Goal: Obtain resource: Download file/media

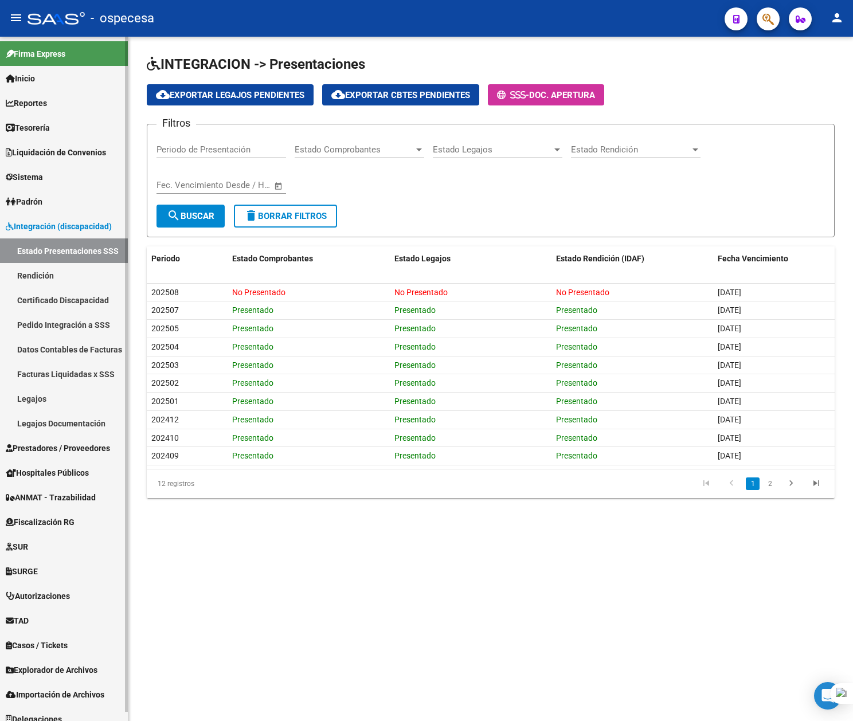
click at [68, 274] on link "Rendición" at bounding box center [64, 275] width 128 height 25
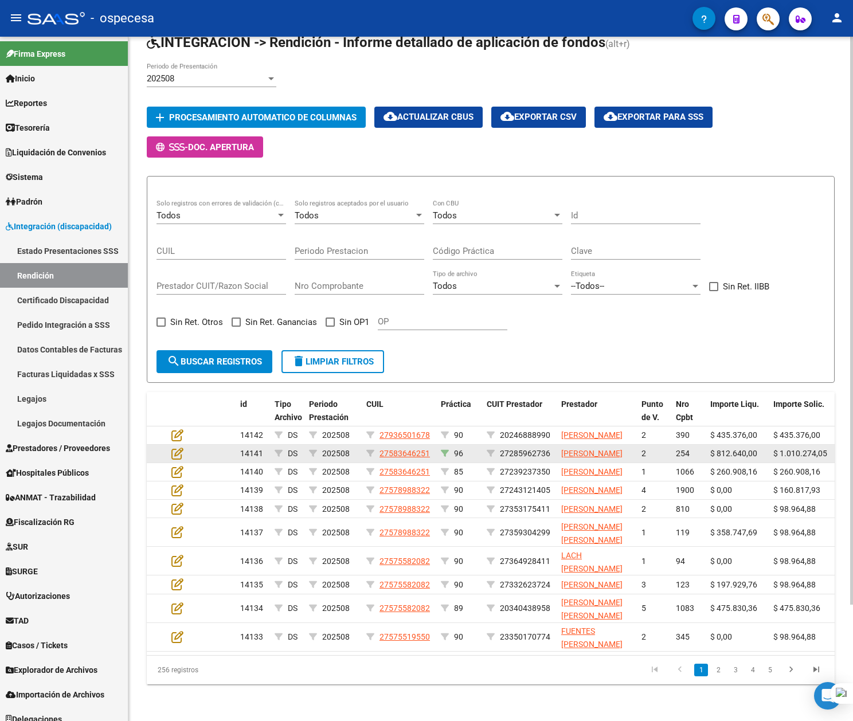
scroll to position [140, 0]
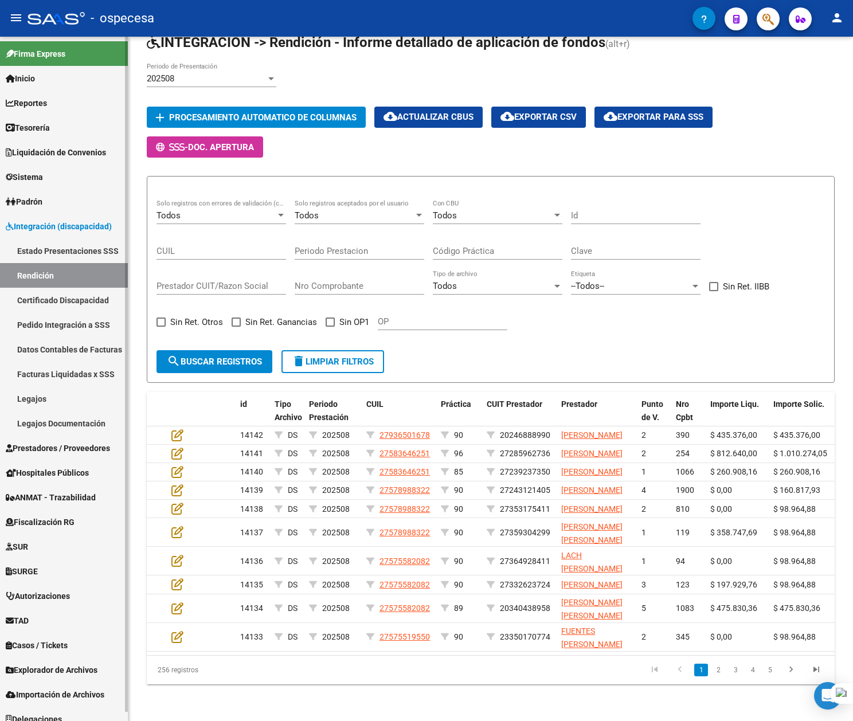
click at [41, 445] on span "Prestadores / Proveedores" at bounding box center [58, 448] width 104 height 13
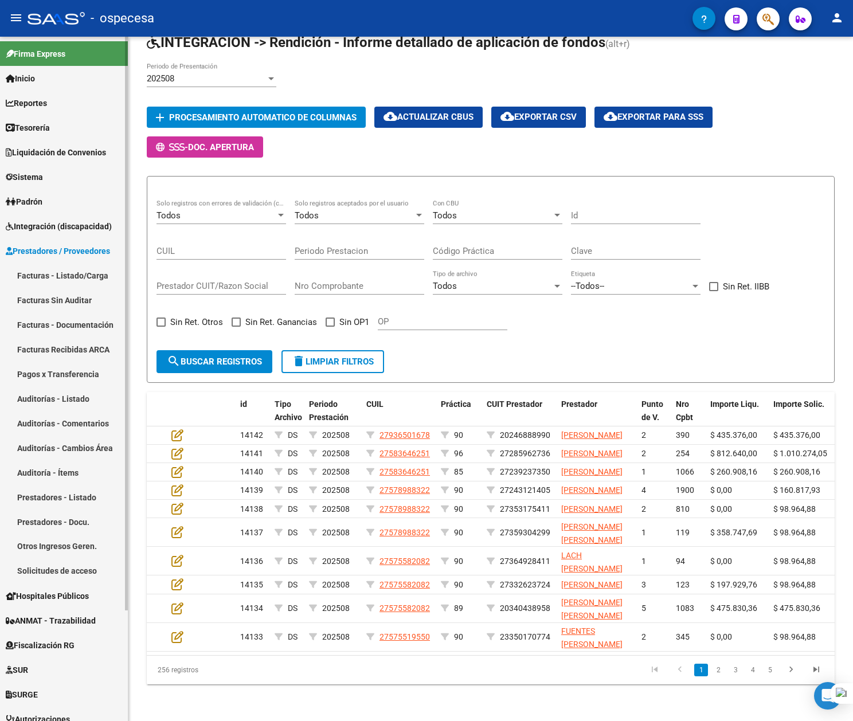
click at [44, 267] on link "Facturas - Listado/Carga" at bounding box center [64, 275] width 128 height 25
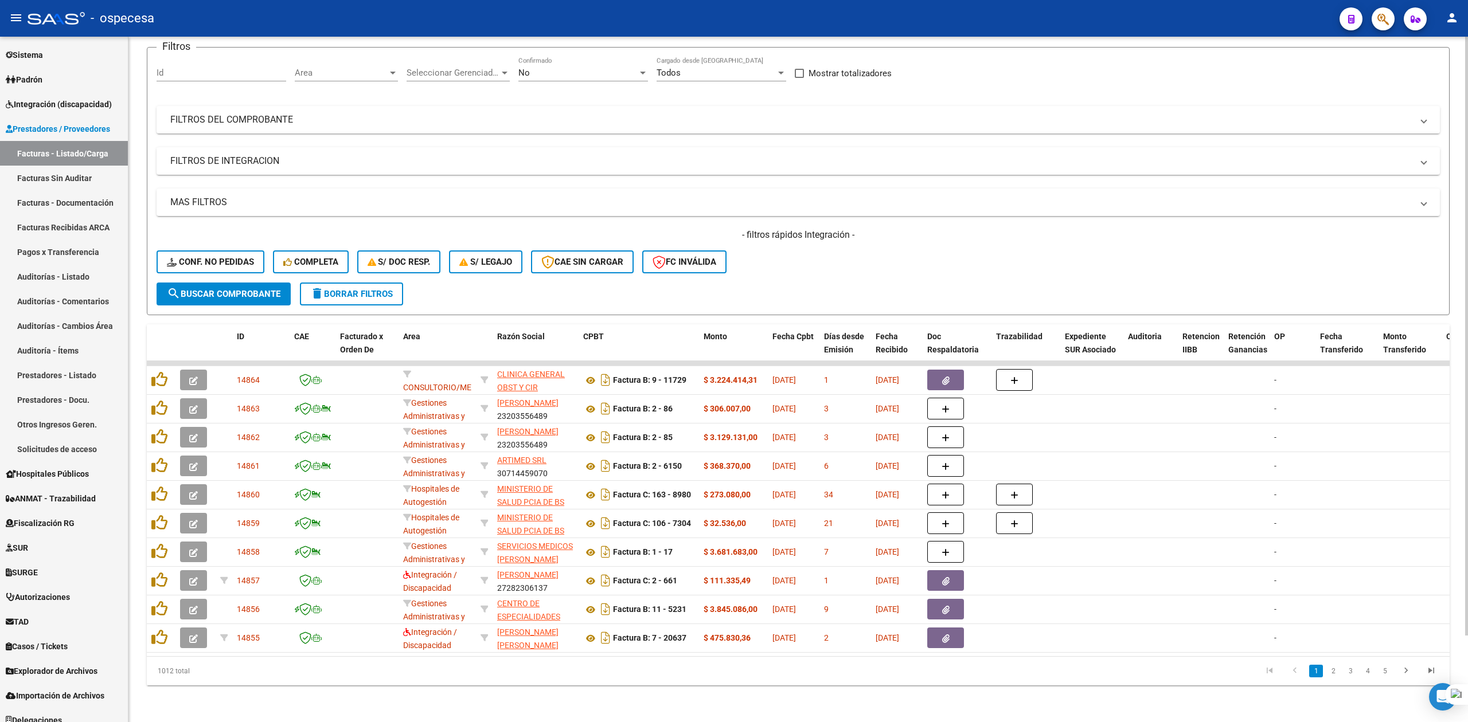
scroll to position [132, 0]
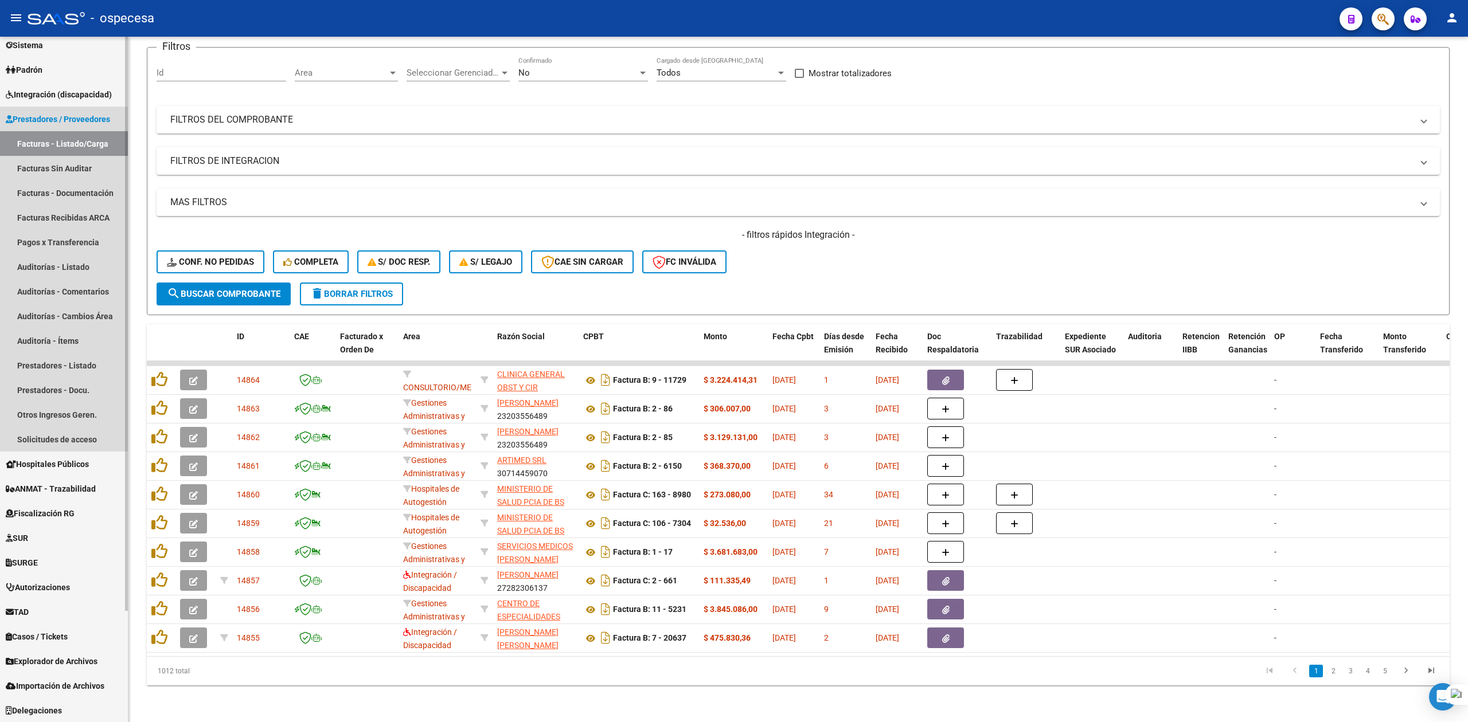
click at [118, 118] on link "Prestadores / Proveedores" at bounding box center [64, 119] width 128 height 25
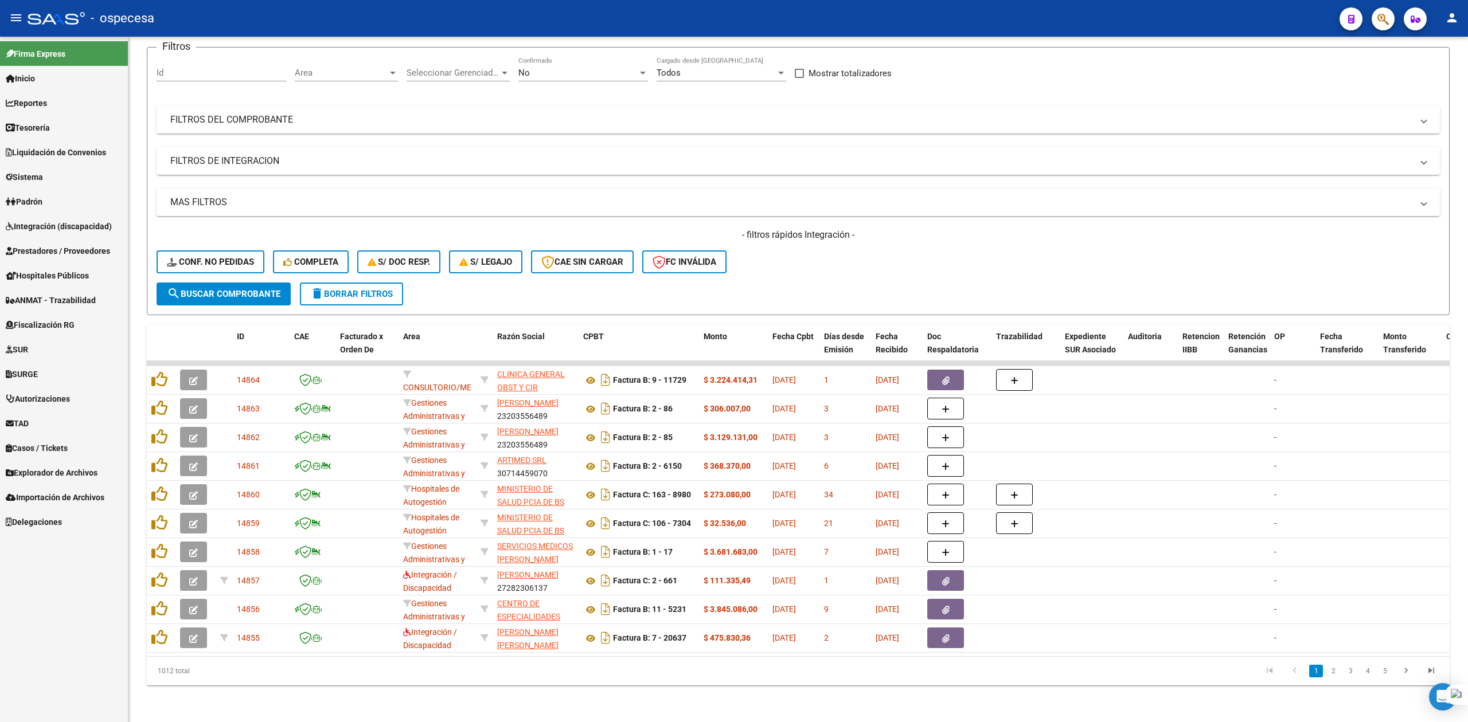
scroll to position [0, 0]
click at [61, 248] on span "Prestadores / Proveedores" at bounding box center [58, 251] width 104 height 13
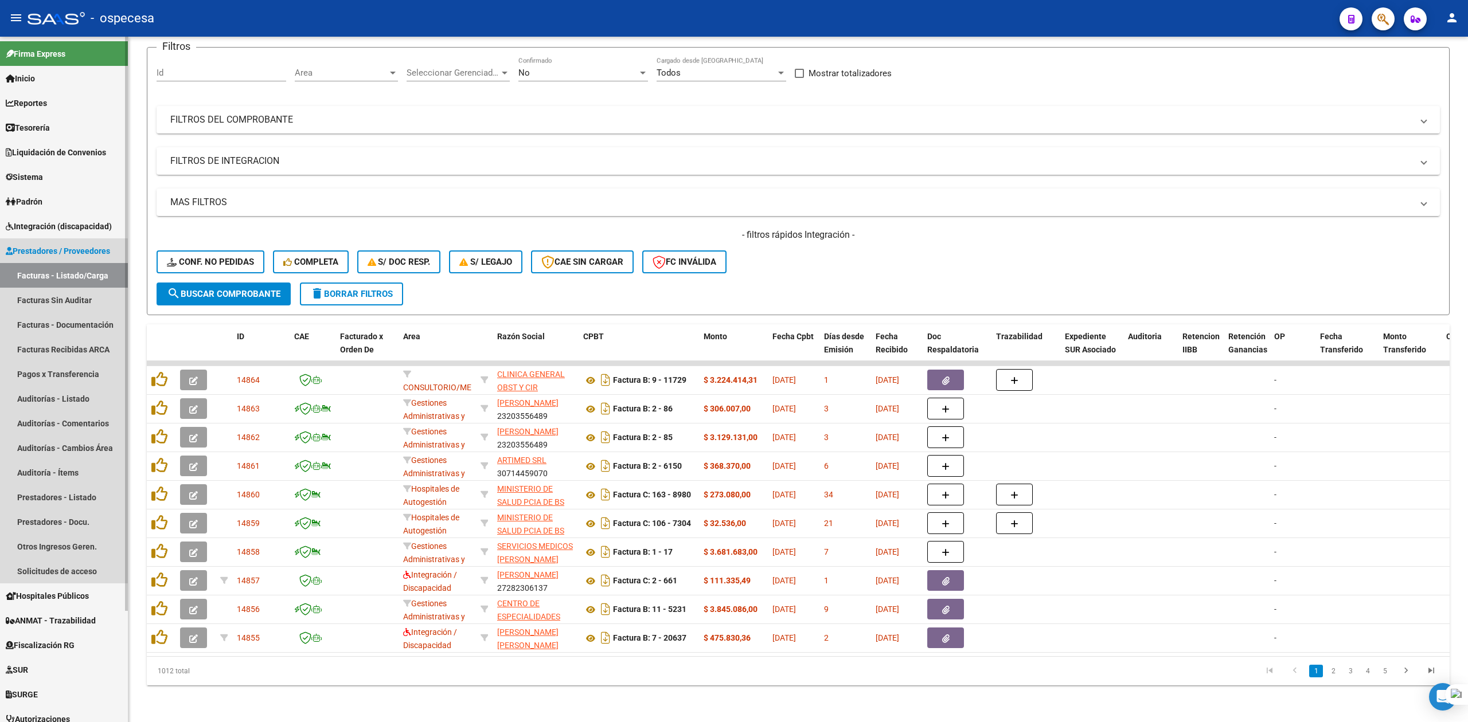
click at [60, 276] on link "Facturas - Listado/Carga" at bounding box center [64, 275] width 128 height 25
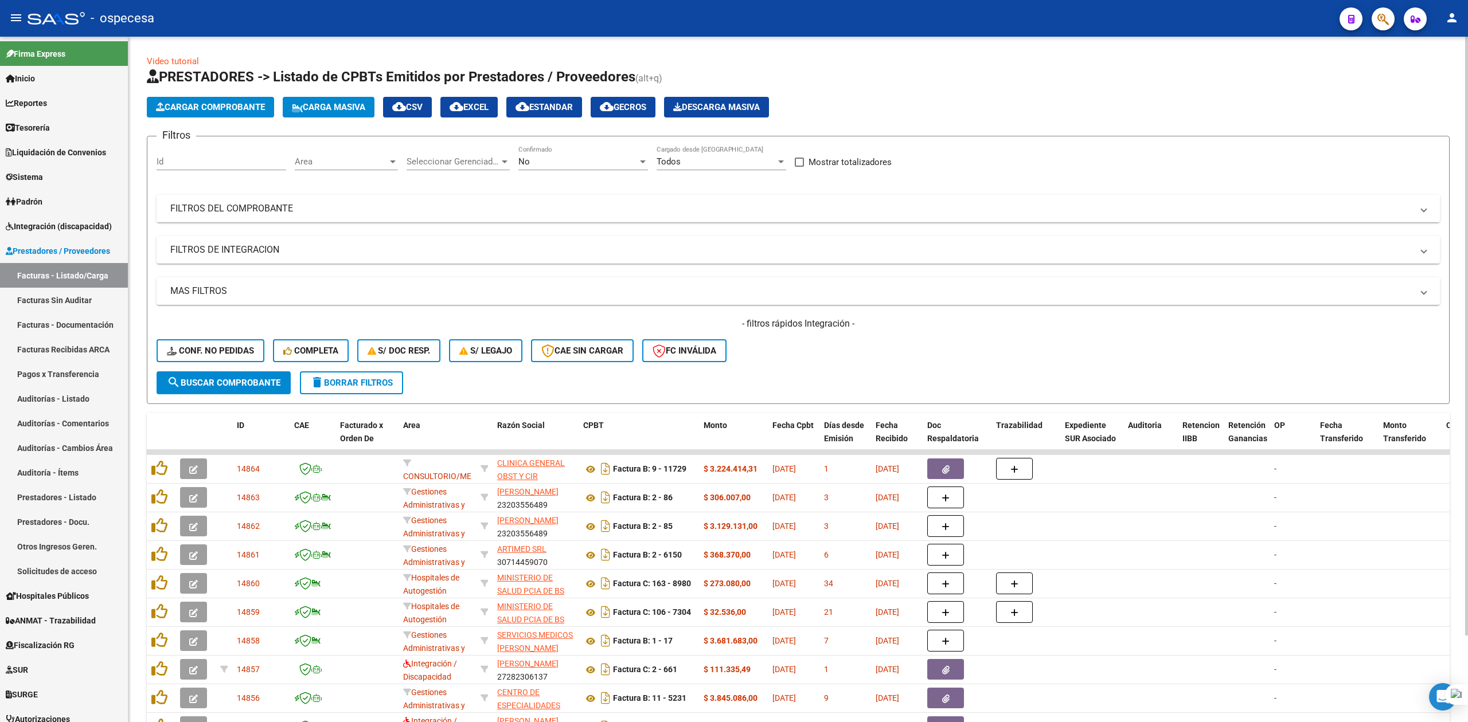
click at [533, 218] on mat-expansion-panel-header "FILTROS DEL COMPROBANTE" at bounding box center [798, 209] width 1283 height 28
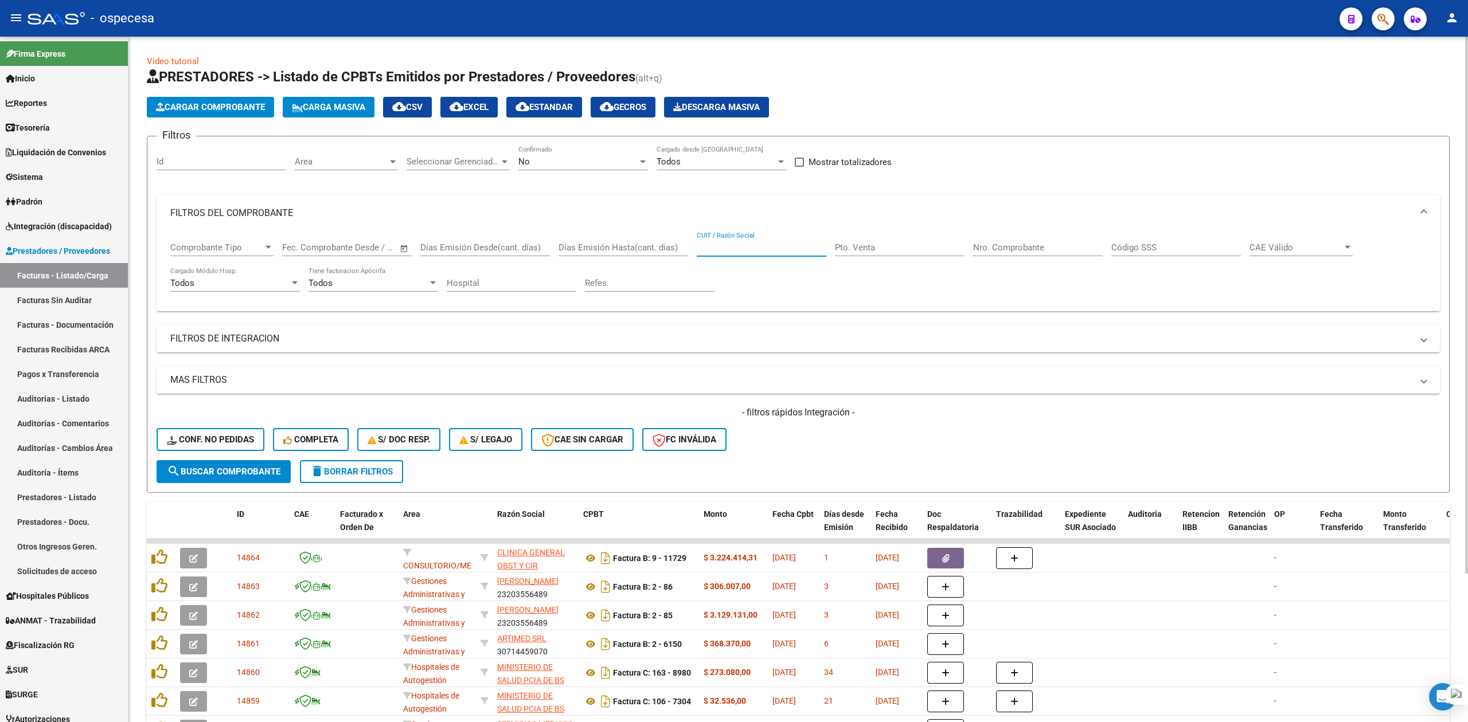
click at [787, 244] on input "CUIT / Razón Social" at bounding box center [762, 248] width 130 height 10
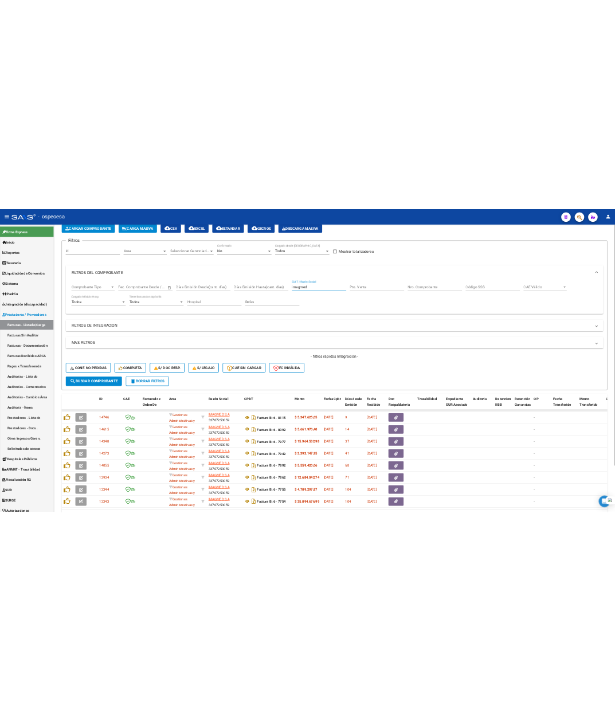
scroll to position [131, 0]
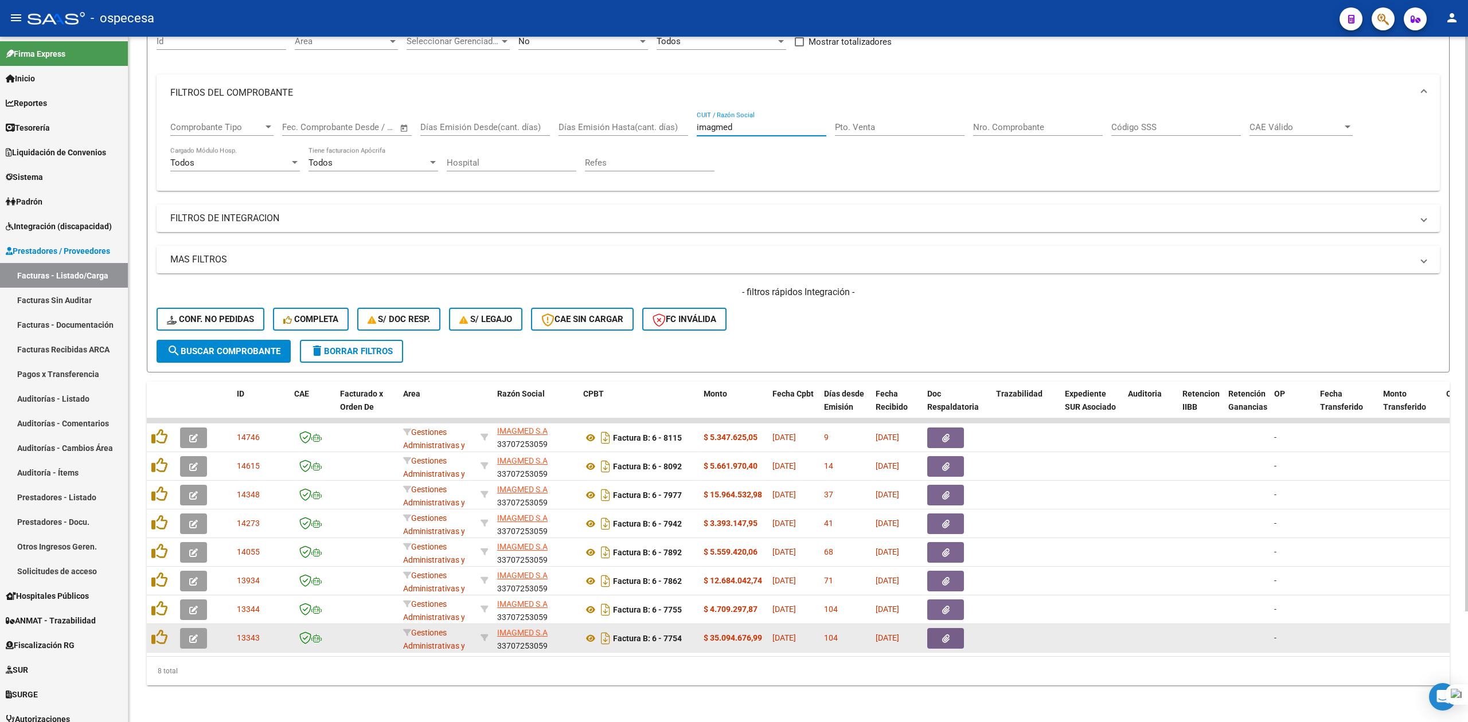
type input "imagmed"
click at [853, 635] on icon "button" at bounding box center [945, 639] width 7 height 9
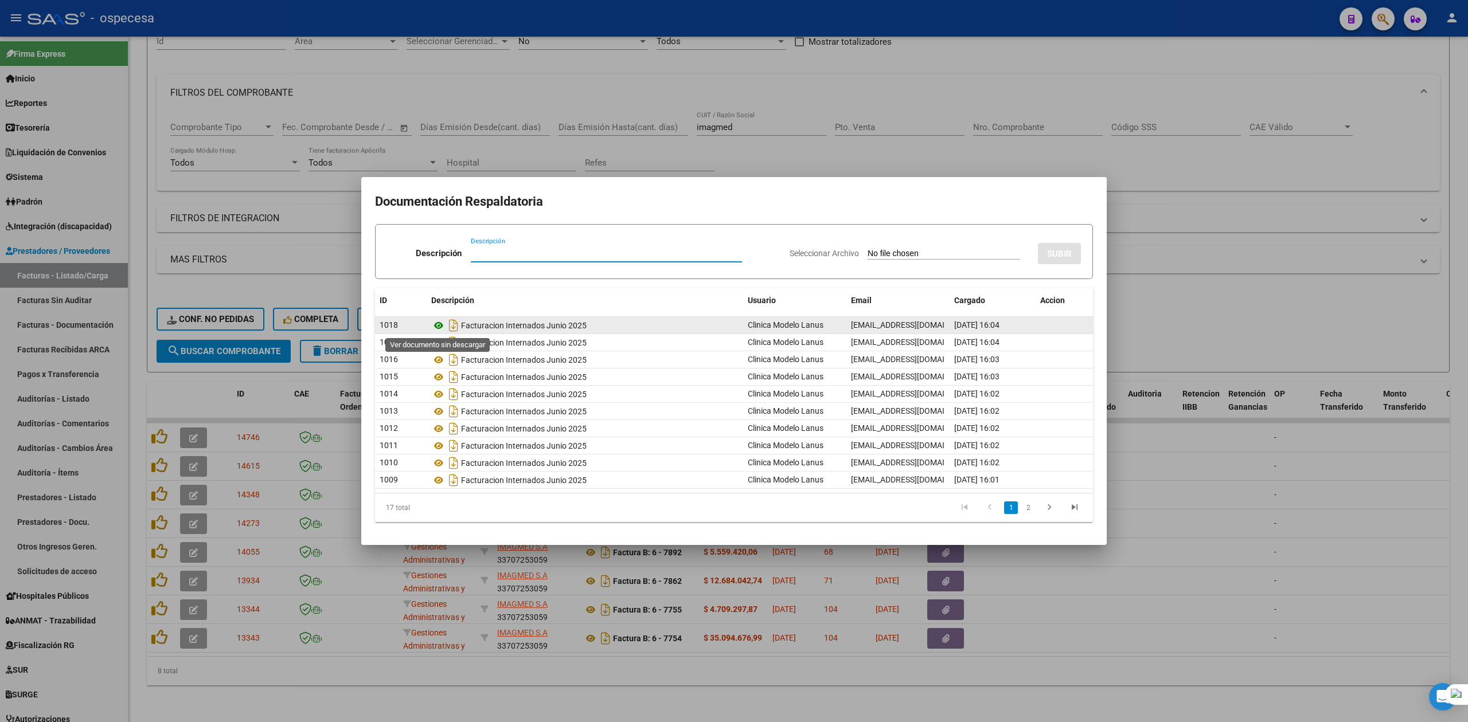
click at [439, 324] on icon at bounding box center [438, 326] width 15 height 14
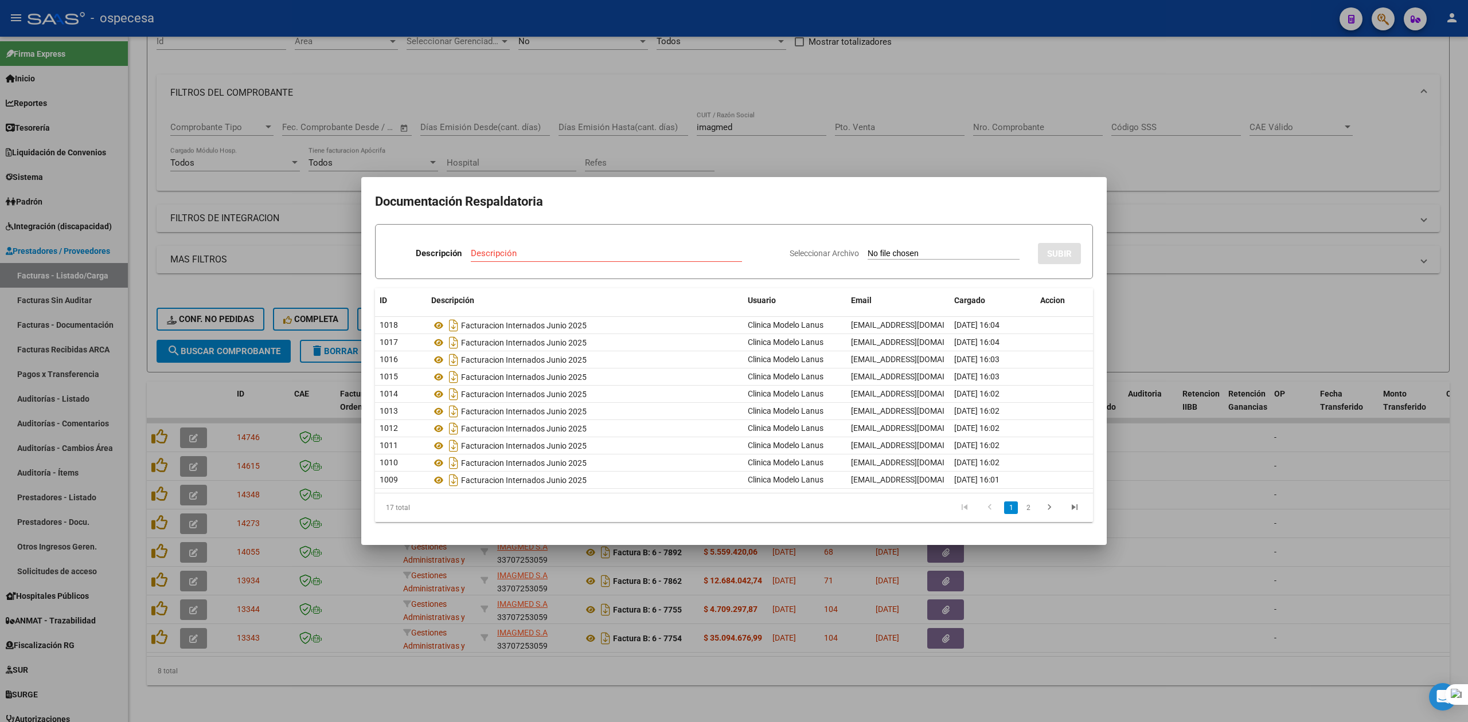
click at [678, 695] on div at bounding box center [734, 361] width 1468 height 722
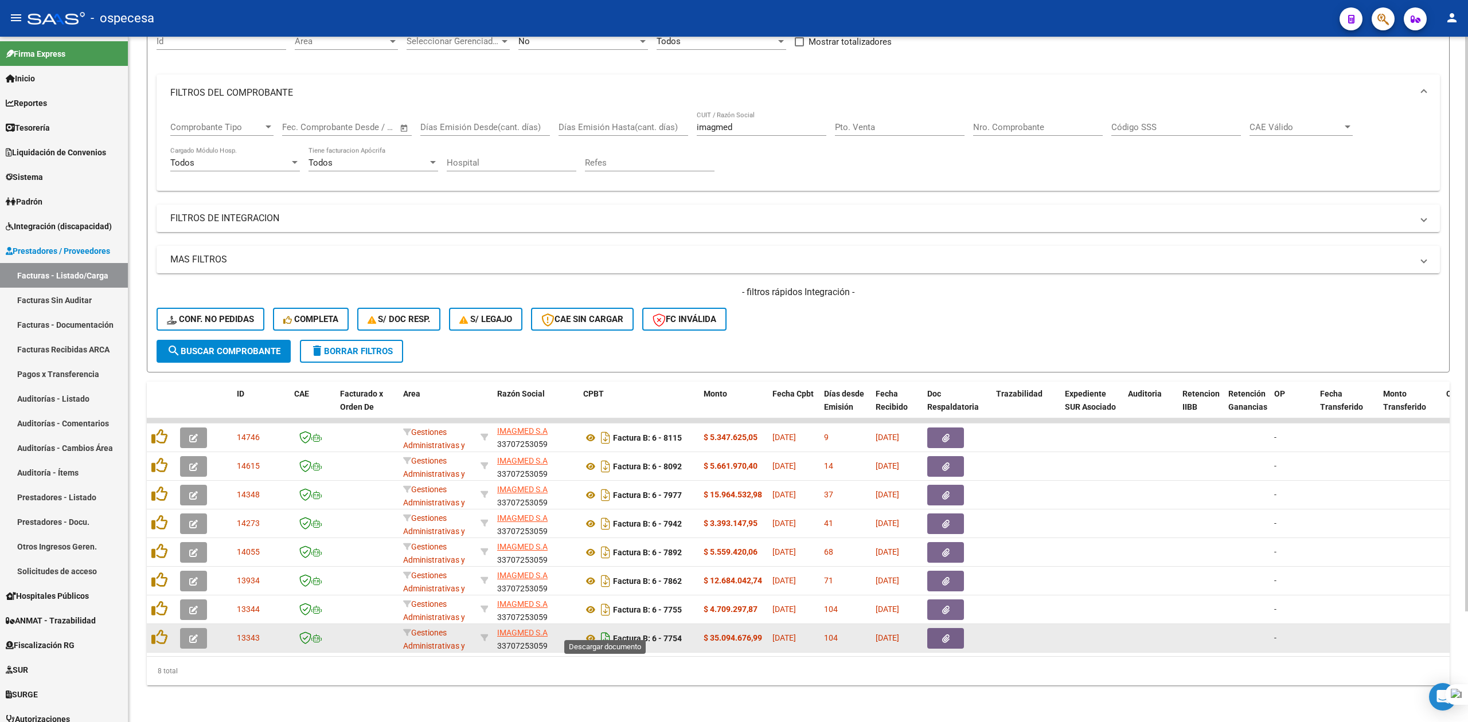
click at [603, 630] on icon "Descargar documento" at bounding box center [605, 639] width 15 height 18
click at [853, 628] on button "button" at bounding box center [945, 638] width 37 height 21
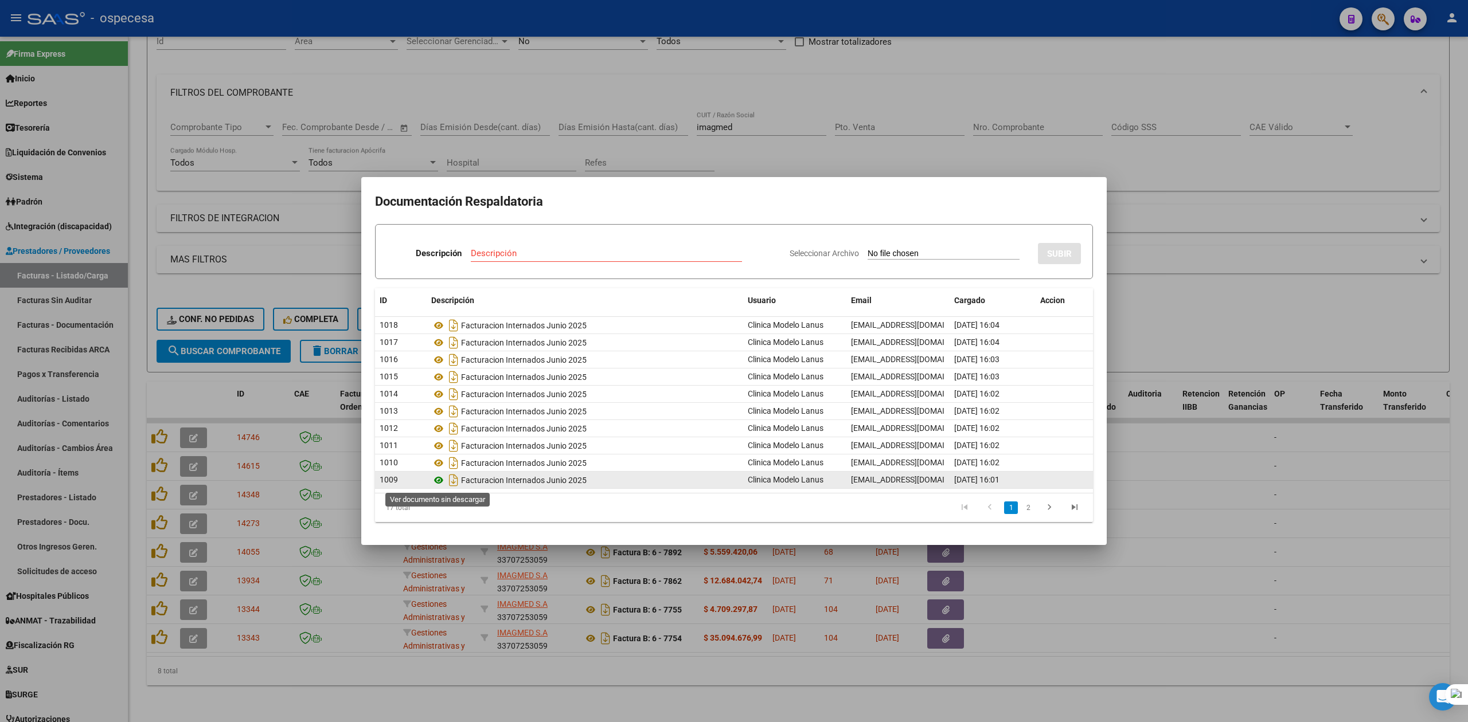
click at [441, 477] on icon at bounding box center [438, 481] width 15 height 14
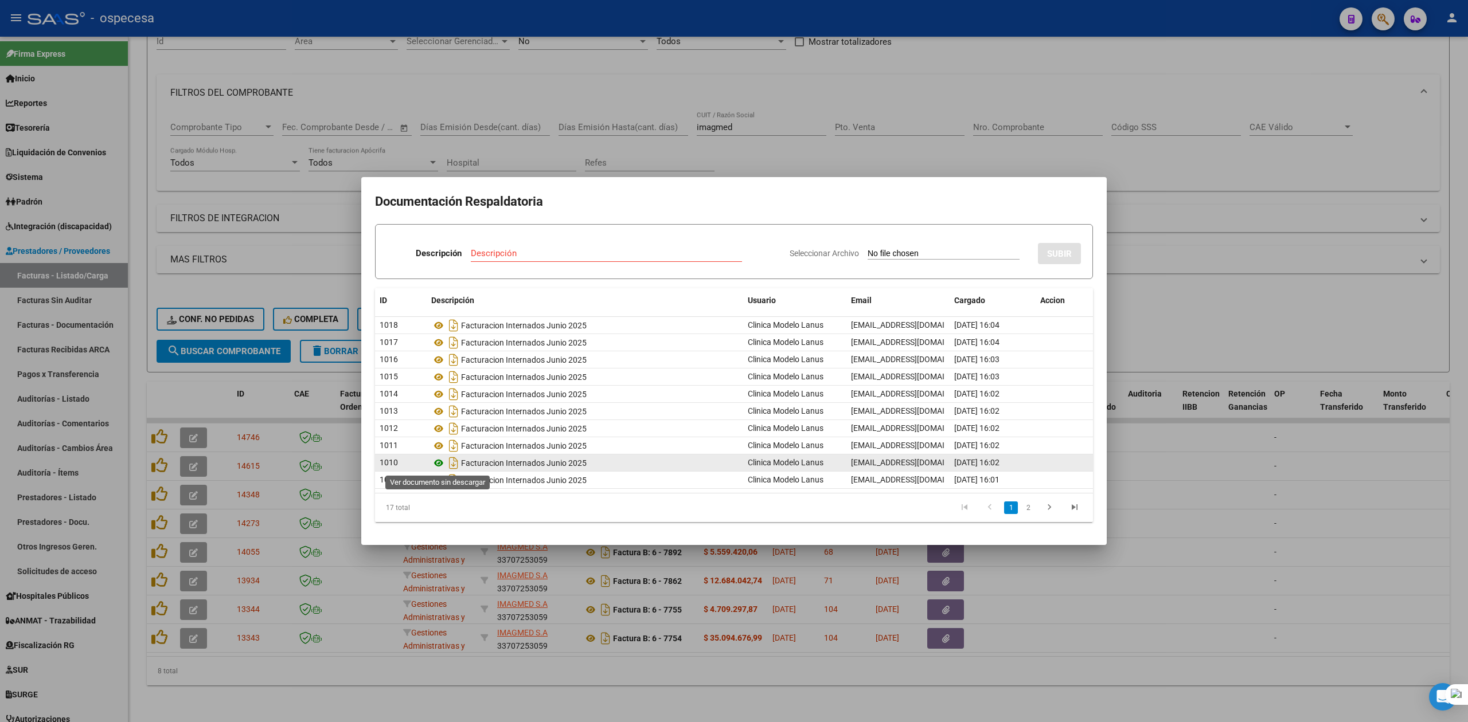
click at [441, 462] on icon at bounding box center [438, 463] width 15 height 14
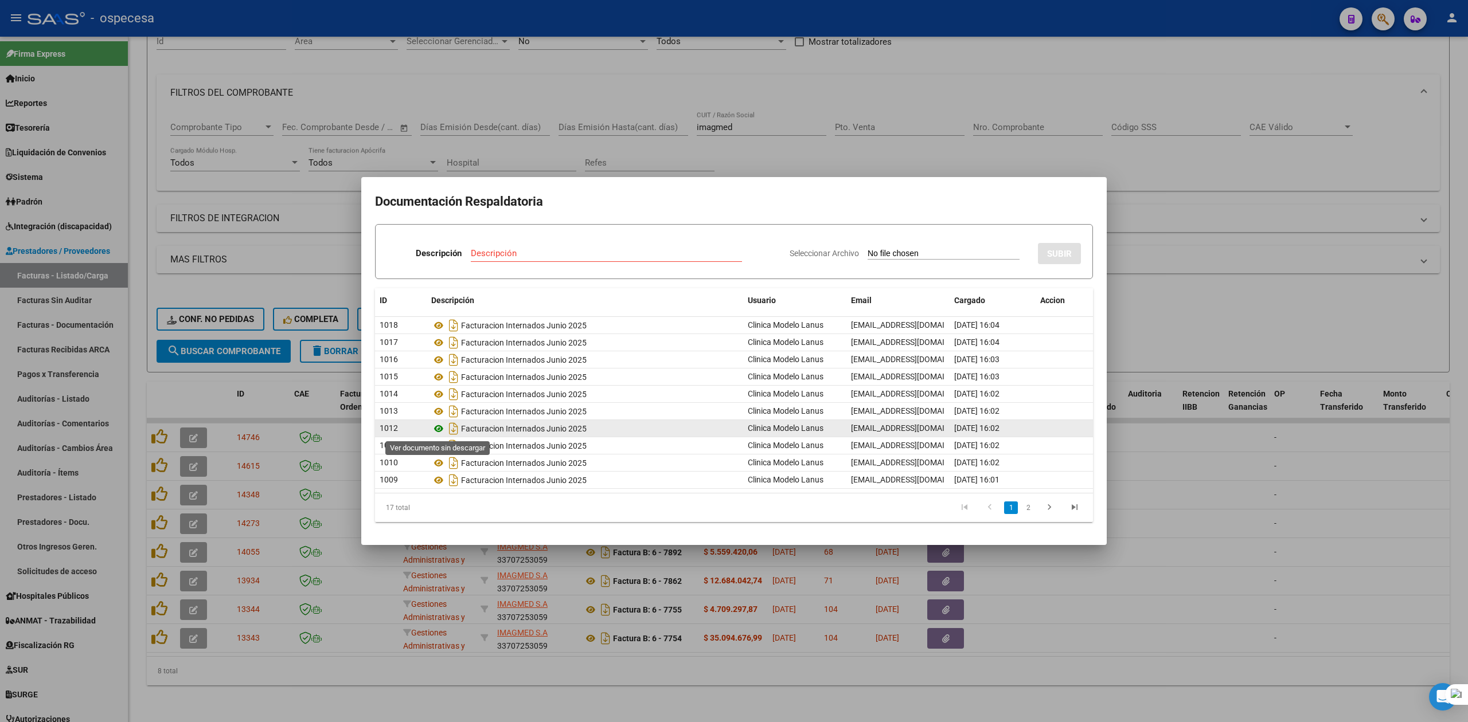
click at [440, 430] on icon at bounding box center [438, 429] width 15 height 14
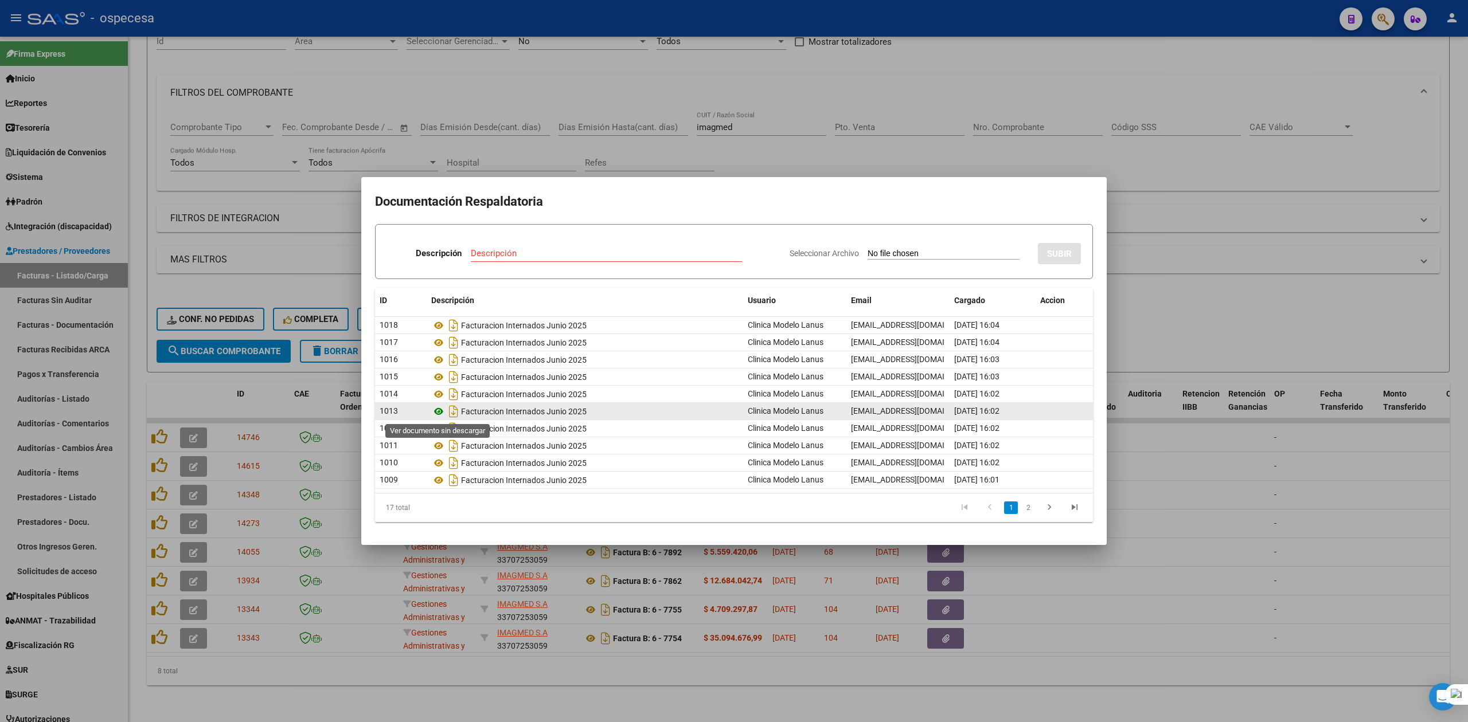
click at [441, 413] on icon at bounding box center [438, 412] width 15 height 14
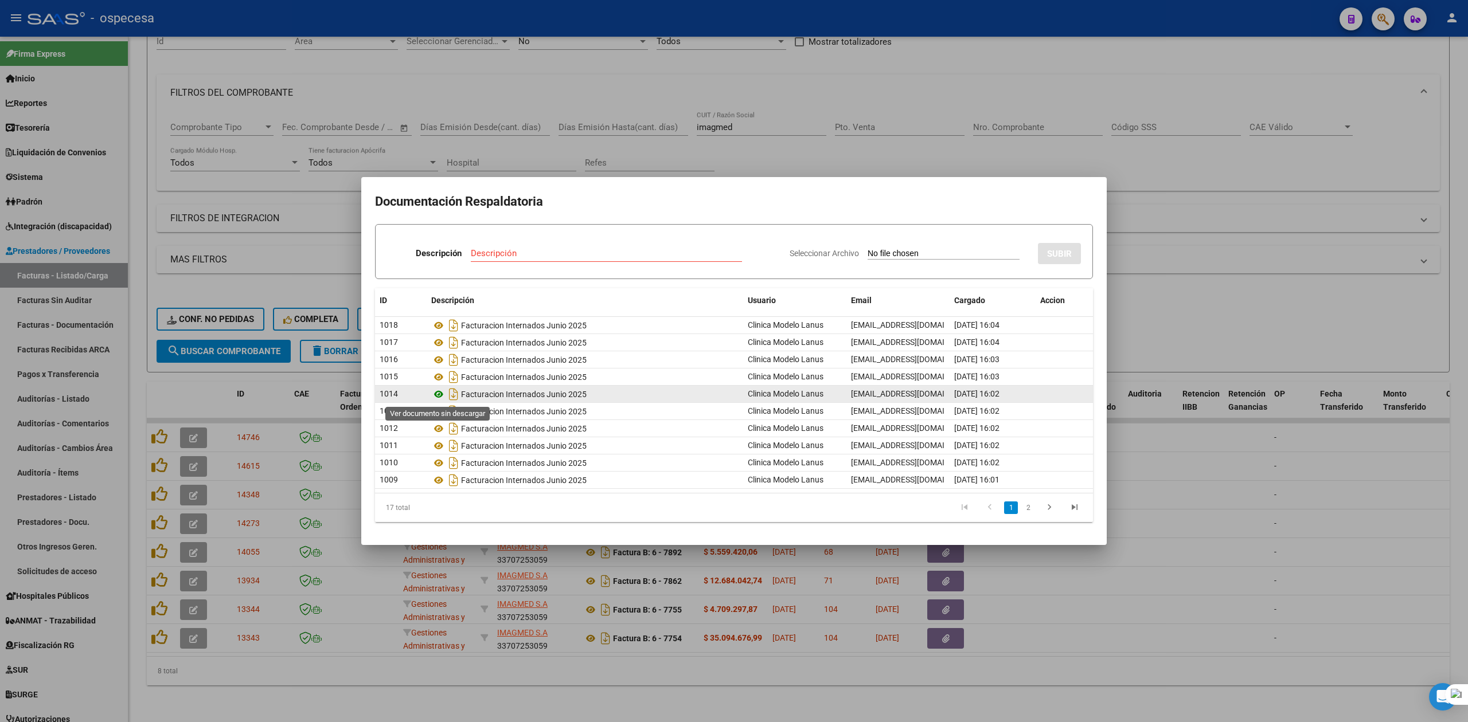
click at [436, 393] on icon at bounding box center [438, 395] width 15 height 14
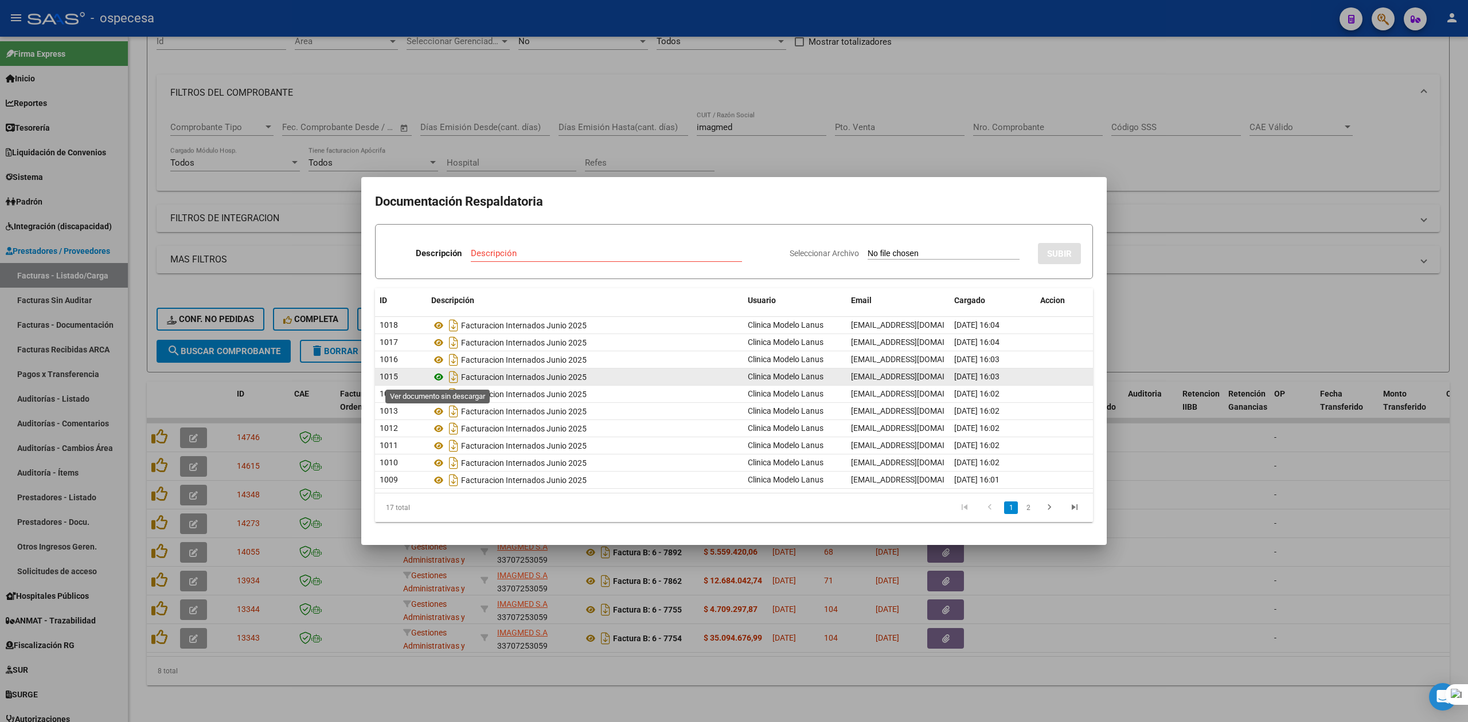
click at [439, 381] on icon at bounding box center [438, 377] width 15 height 14
click at [437, 375] on icon at bounding box center [438, 377] width 15 height 14
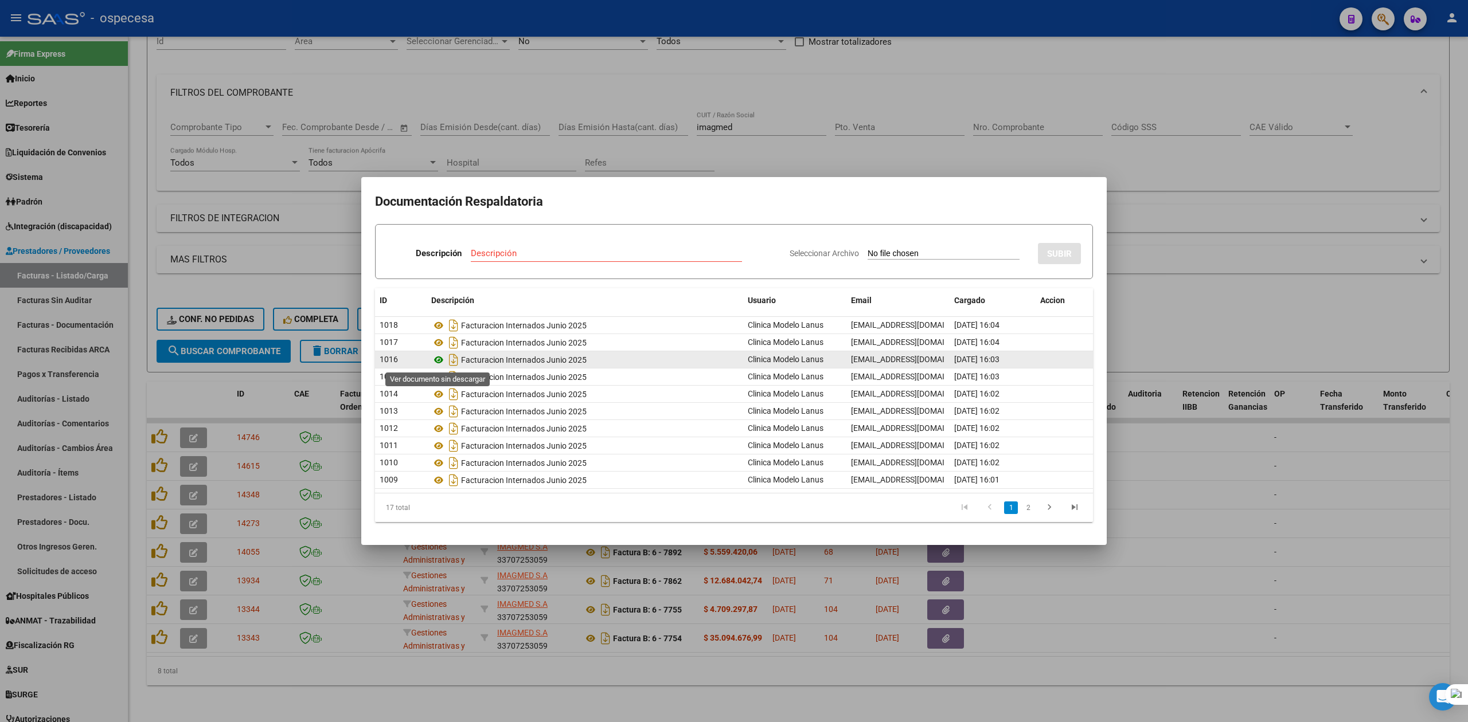
click at [436, 358] on icon at bounding box center [438, 360] width 15 height 14
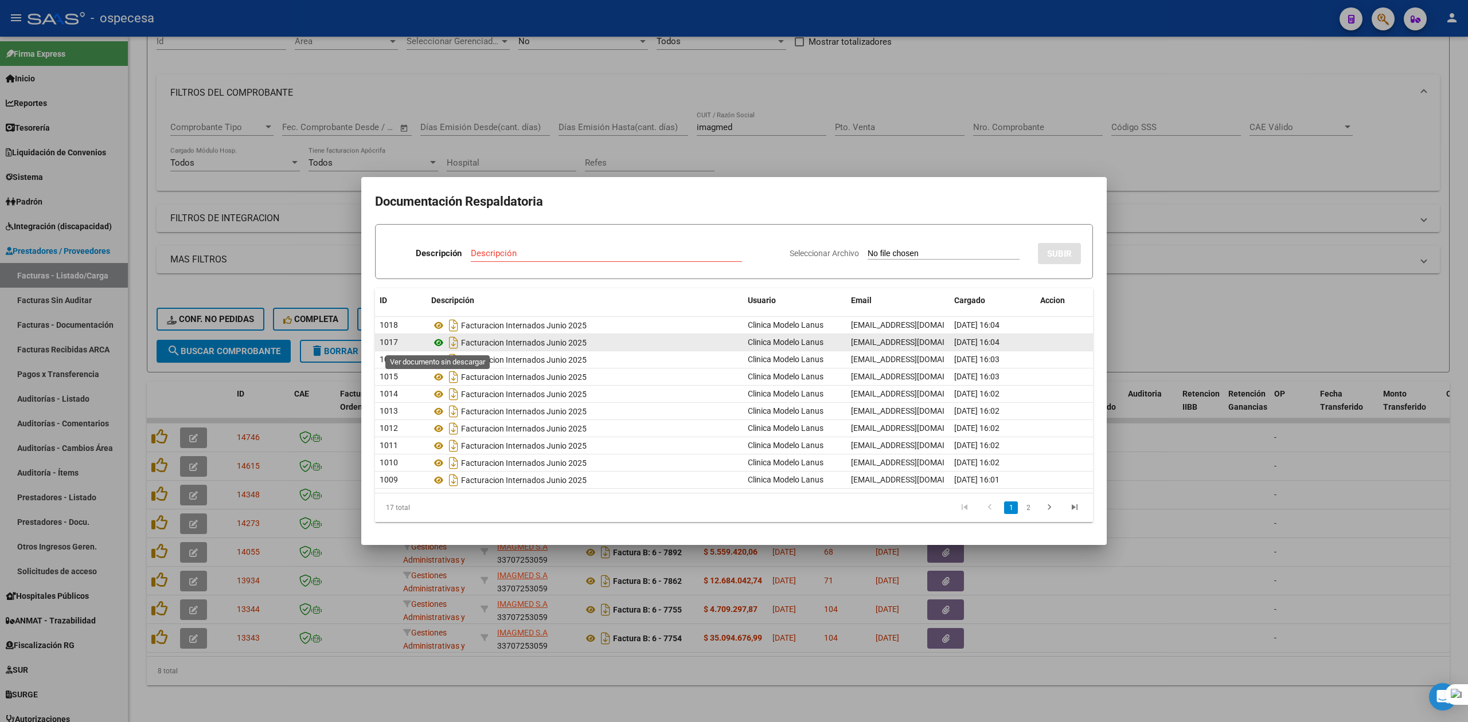
click at [440, 343] on icon at bounding box center [438, 343] width 15 height 14
click at [853, 38] on div at bounding box center [734, 361] width 1468 height 722
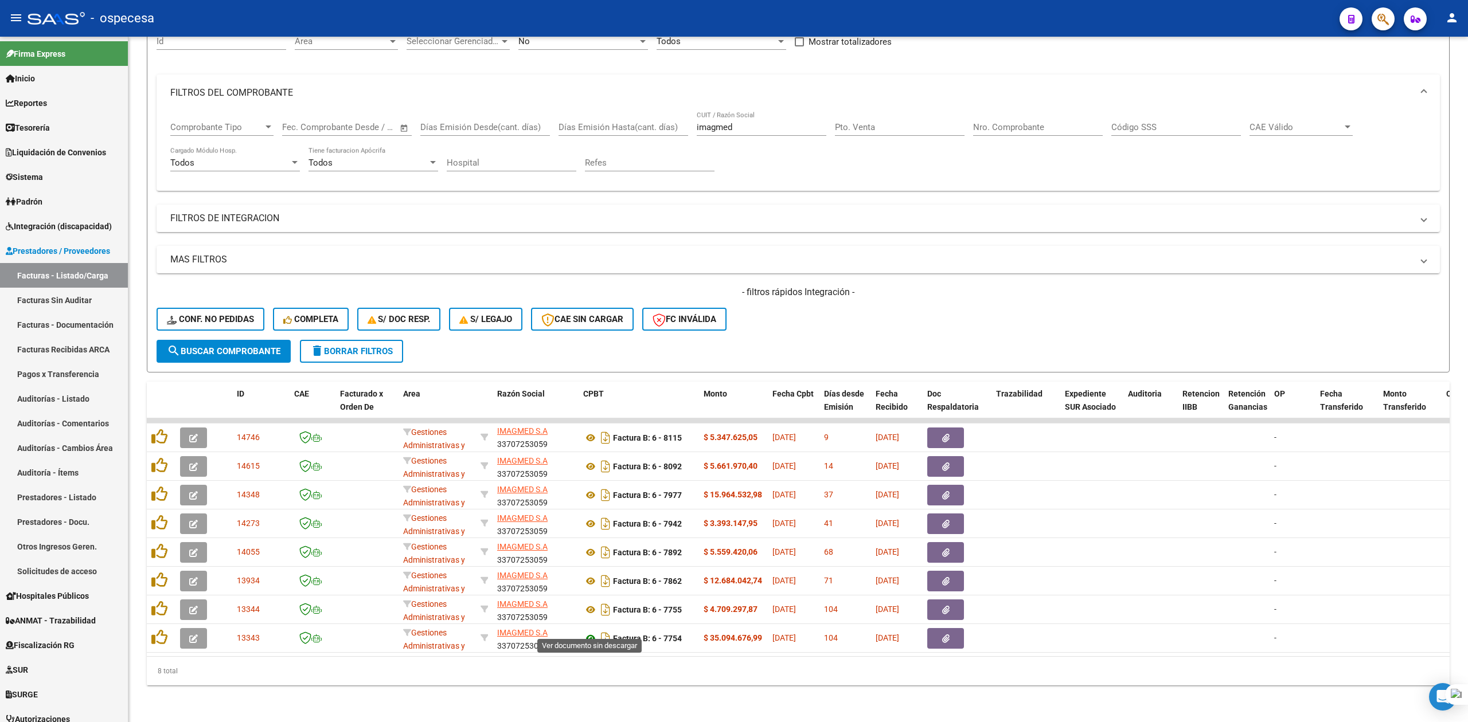
click at [590, 632] on icon at bounding box center [590, 639] width 15 height 14
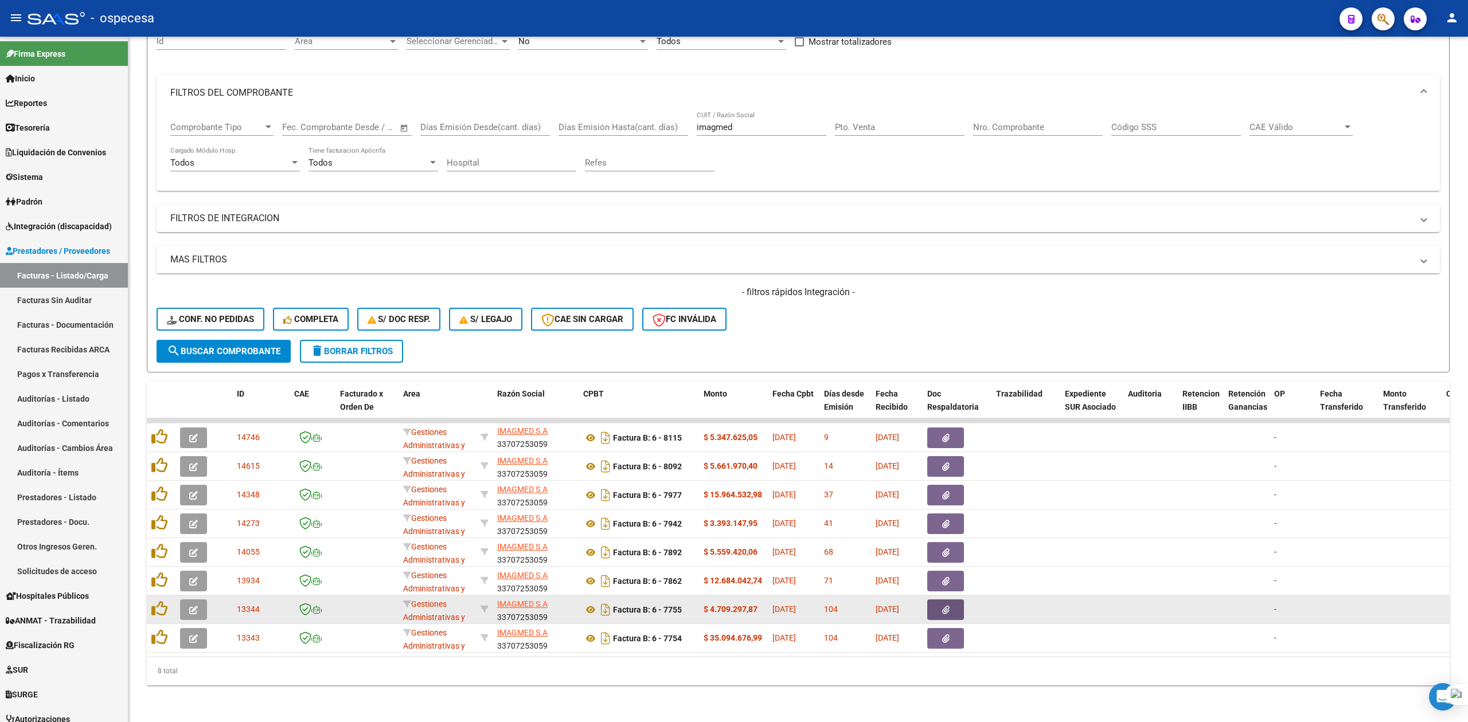
click at [853, 604] on button "button" at bounding box center [945, 610] width 37 height 21
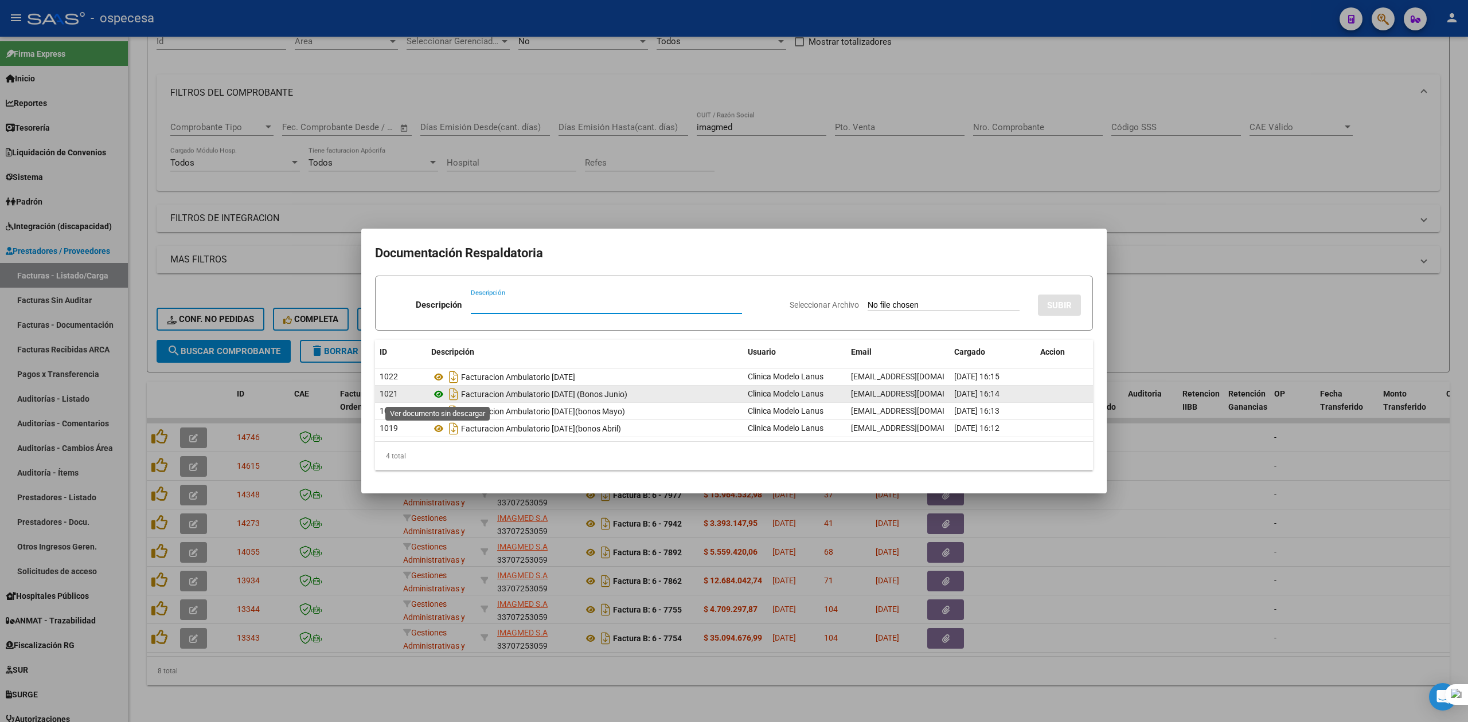
click at [441, 395] on icon at bounding box center [438, 395] width 15 height 14
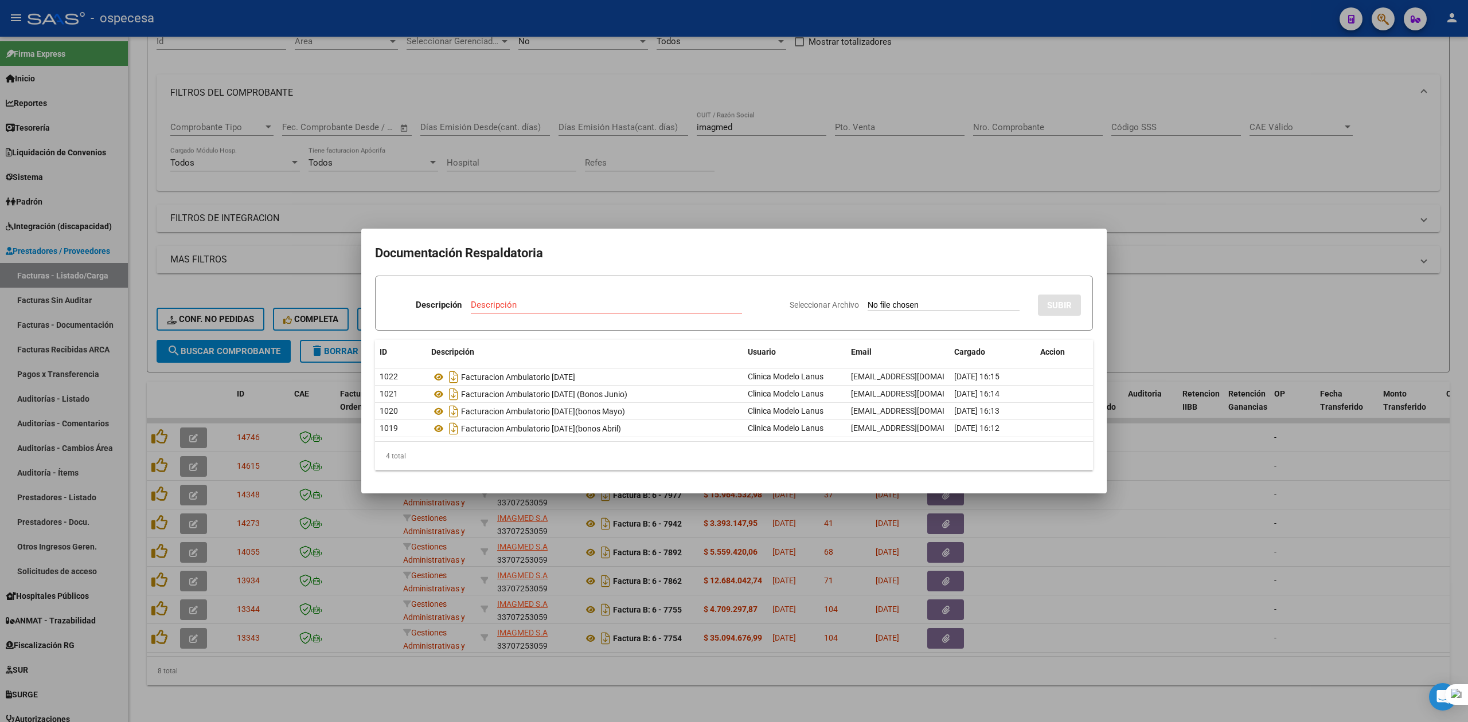
click at [589, 698] on div at bounding box center [734, 361] width 1468 height 722
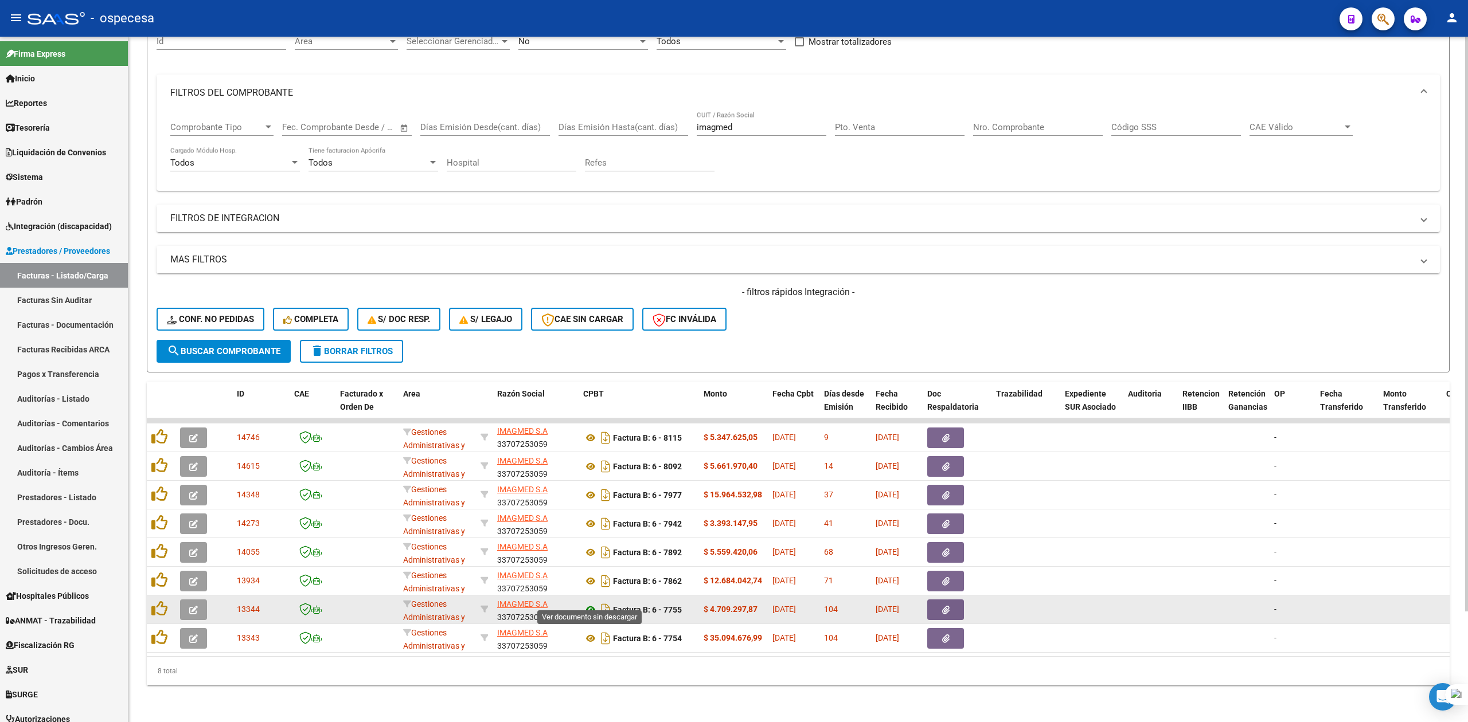
click at [590, 603] on icon at bounding box center [590, 610] width 15 height 14
click at [853, 606] on icon "button" at bounding box center [945, 610] width 7 height 9
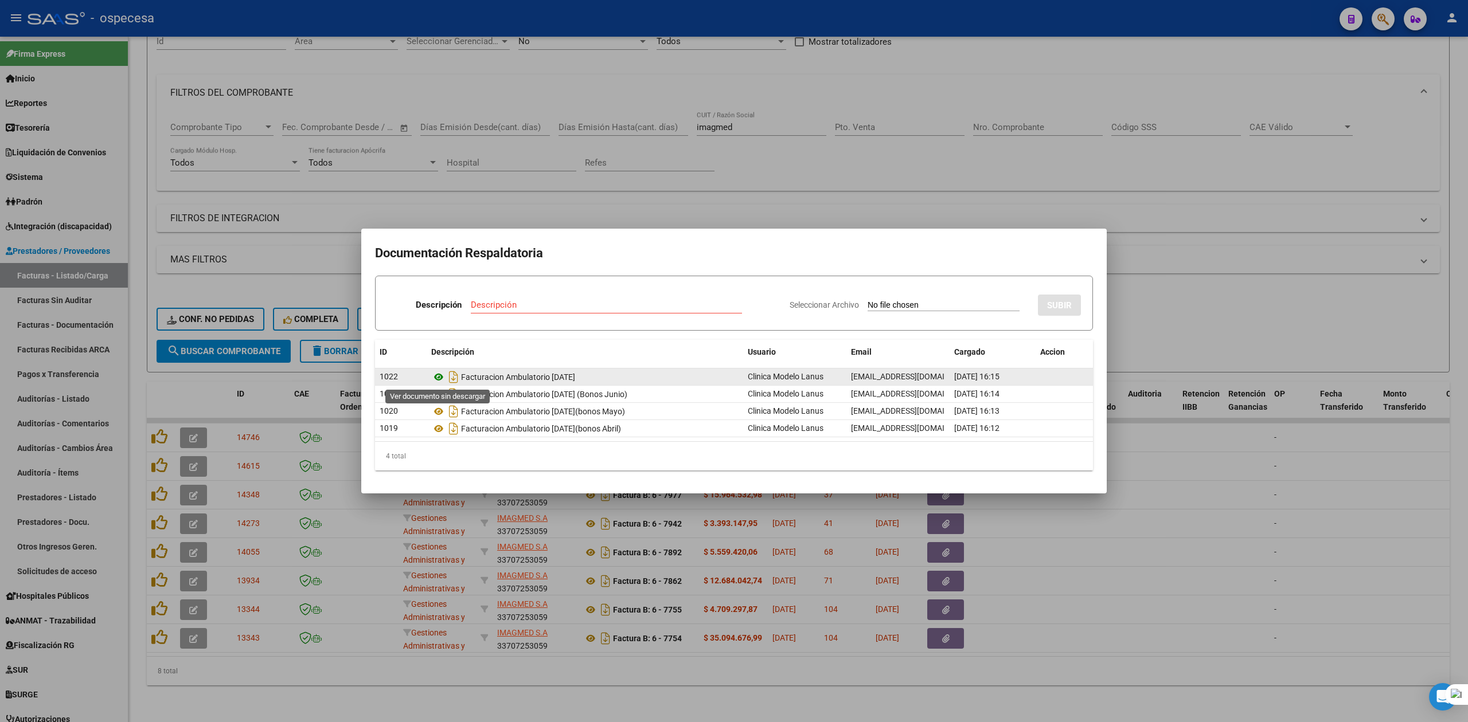
click at [439, 374] on icon at bounding box center [438, 377] width 15 height 14
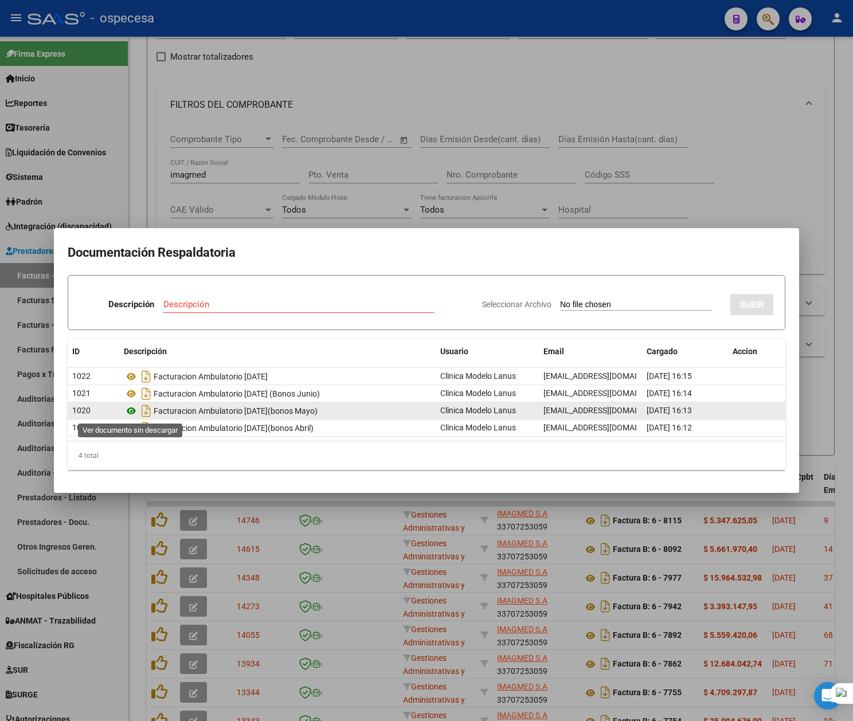
click at [131, 410] on icon at bounding box center [131, 411] width 15 height 14
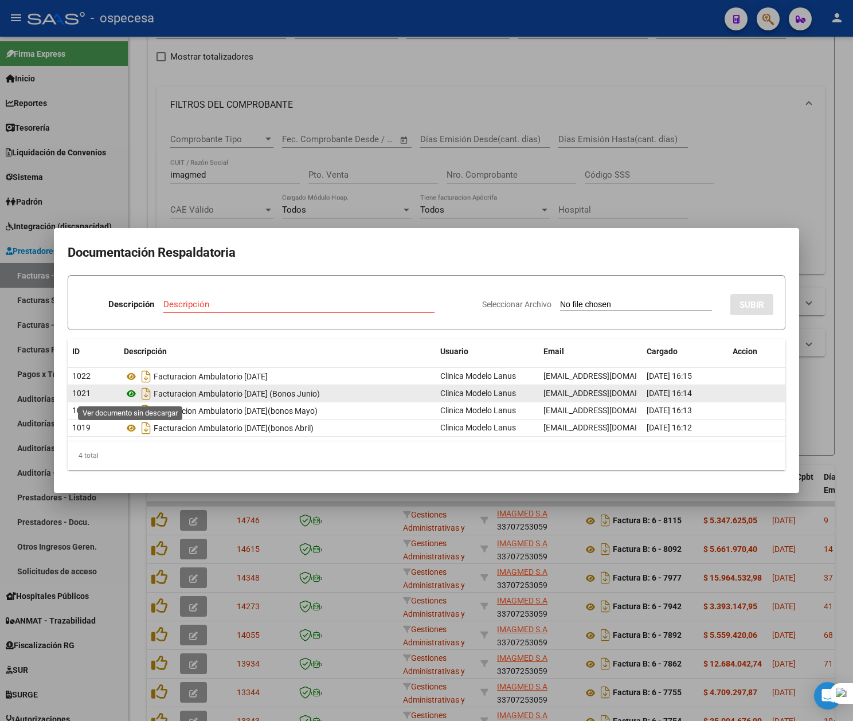
click at [132, 393] on icon at bounding box center [131, 394] width 15 height 14
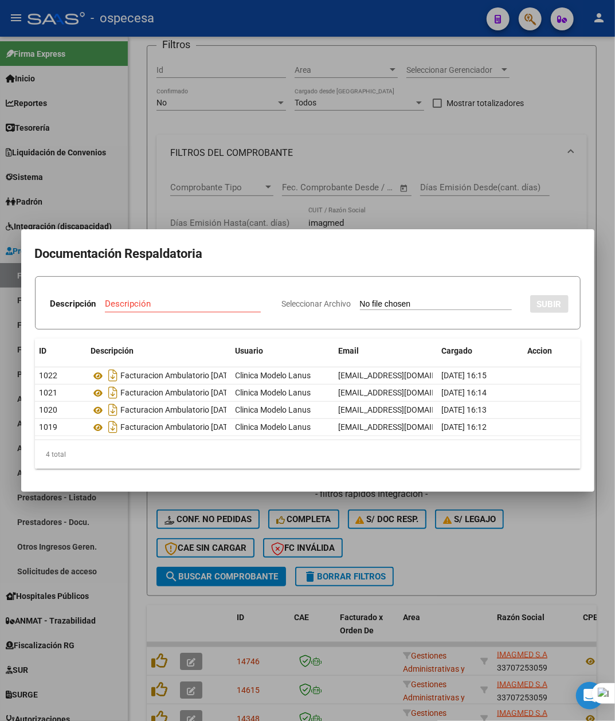
click at [562, 565] on div at bounding box center [307, 360] width 615 height 721
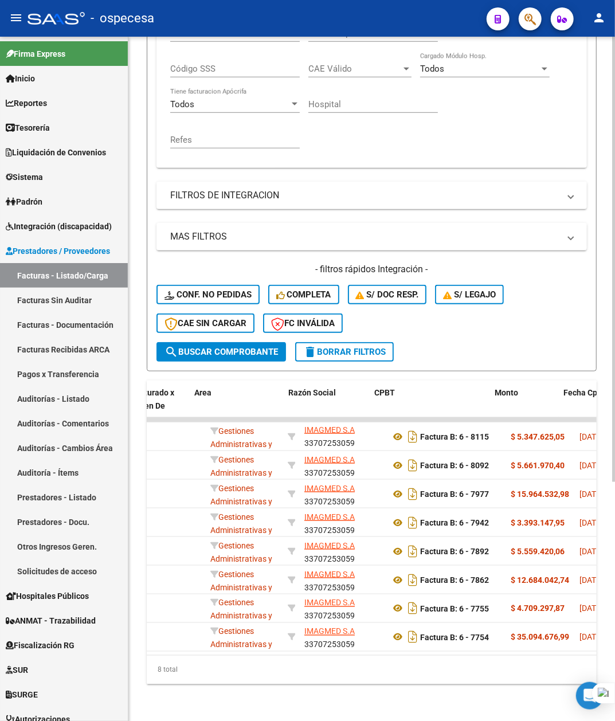
scroll to position [0, 209]
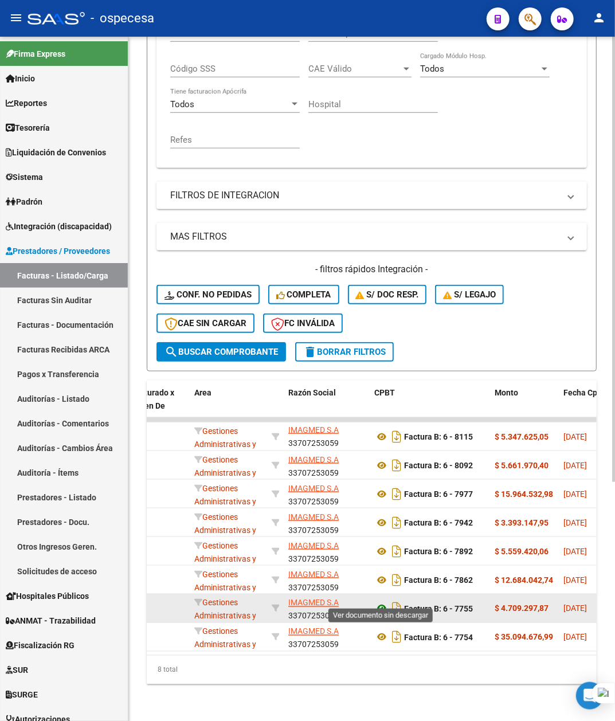
click at [386, 602] on icon at bounding box center [381, 609] width 15 height 14
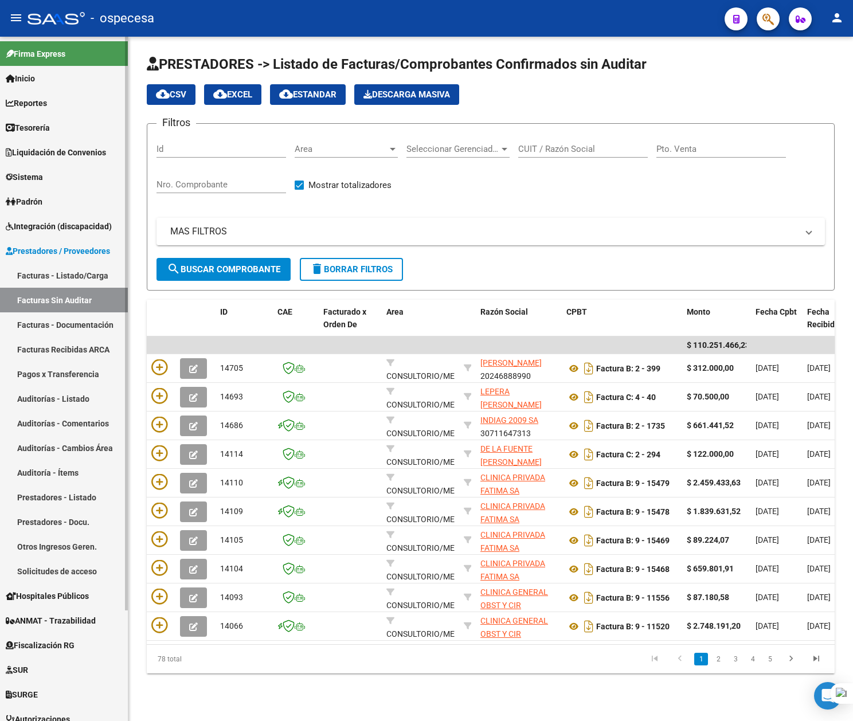
click at [65, 269] on link "Facturas - Listado/Carga" at bounding box center [64, 275] width 128 height 25
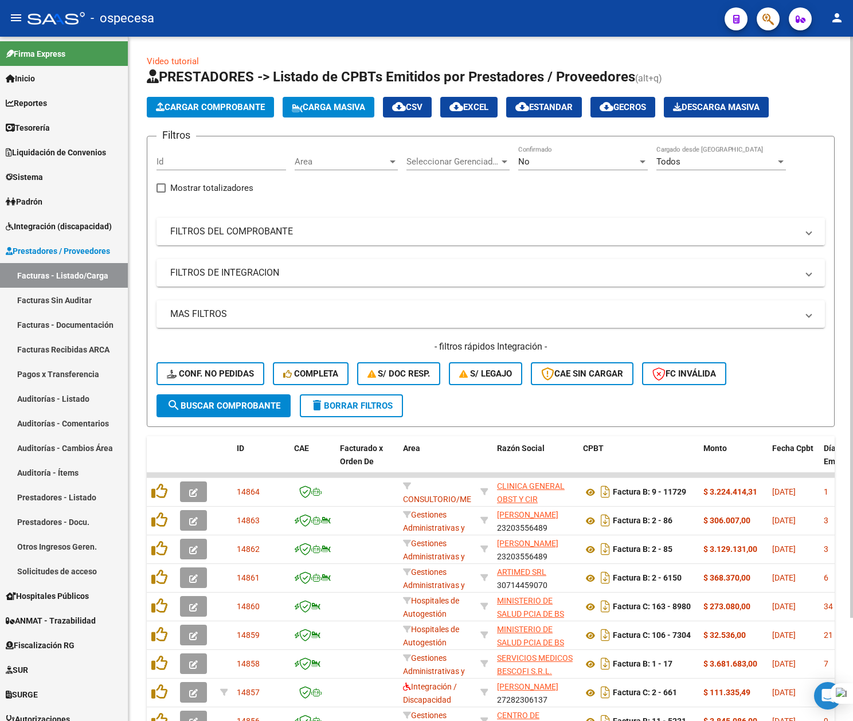
click at [656, 237] on mat-panel-title "FILTROS DEL COMPROBANTE" at bounding box center [483, 231] width 627 height 13
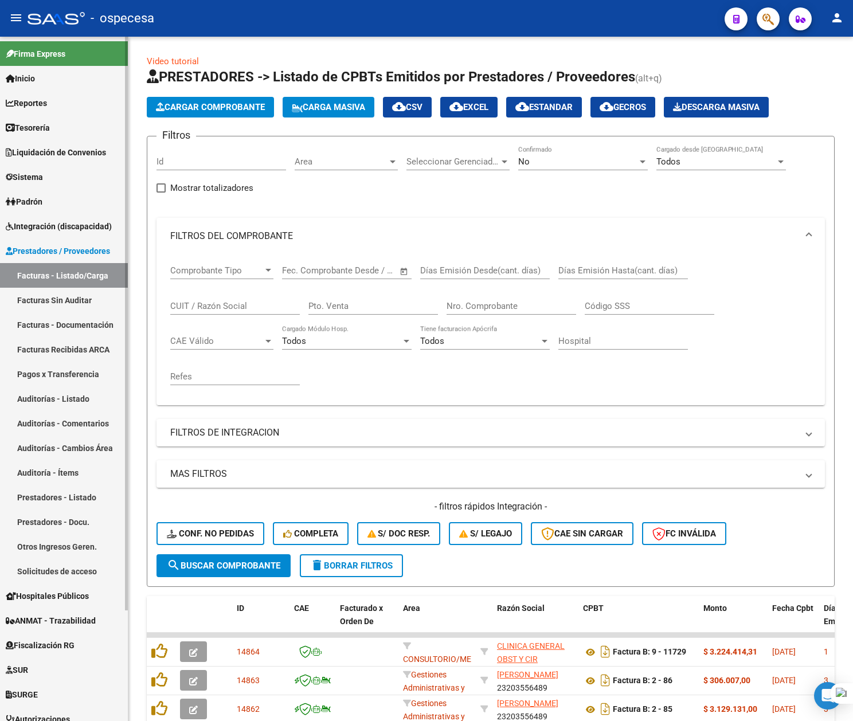
click at [40, 106] on span "Reportes" at bounding box center [26, 103] width 41 height 13
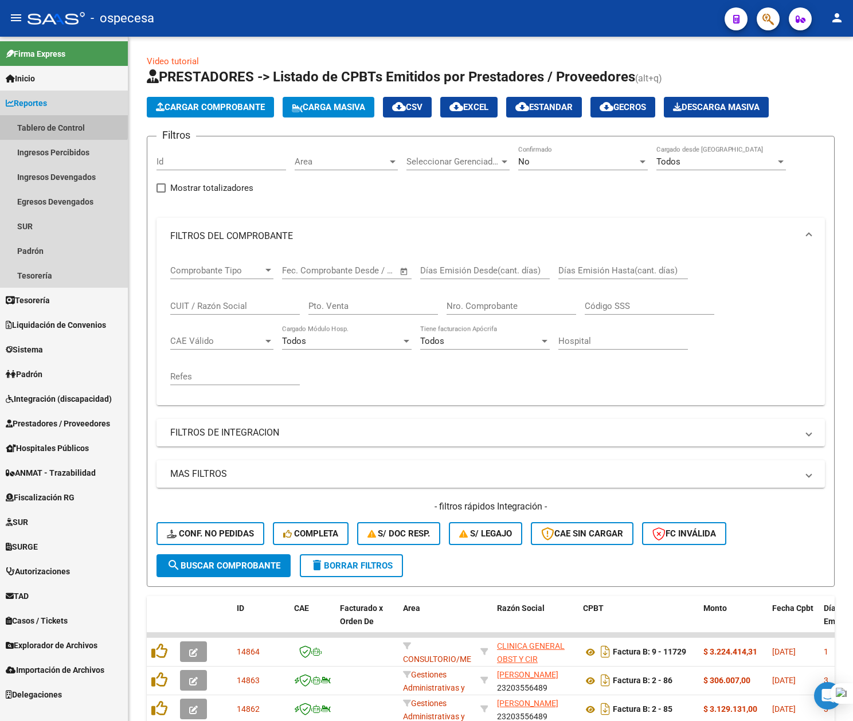
click at [46, 122] on link "Tablero de Control" at bounding box center [64, 127] width 128 height 25
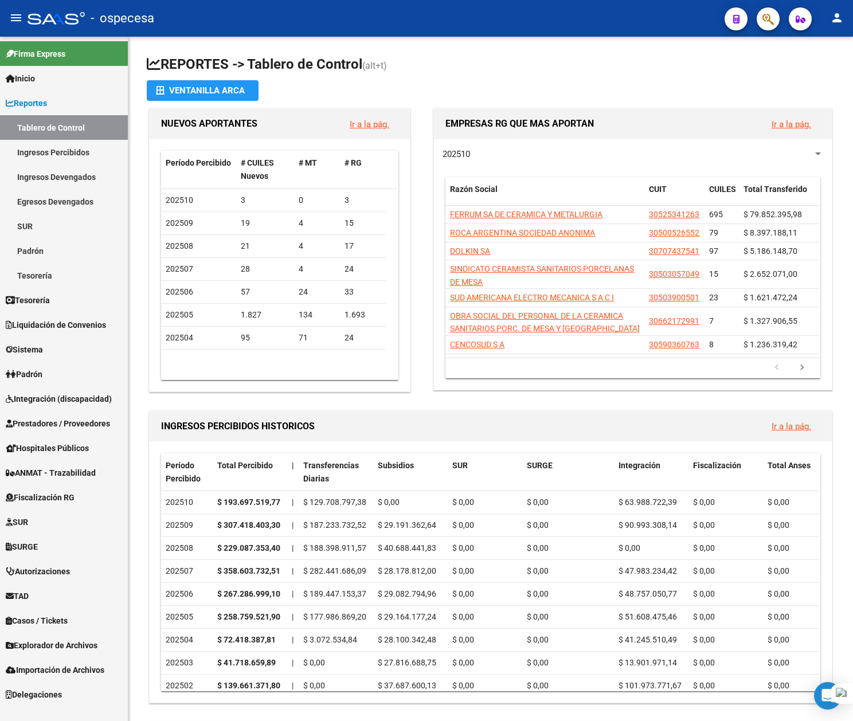
click at [40, 104] on span "Reportes" at bounding box center [26, 103] width 41 height 13
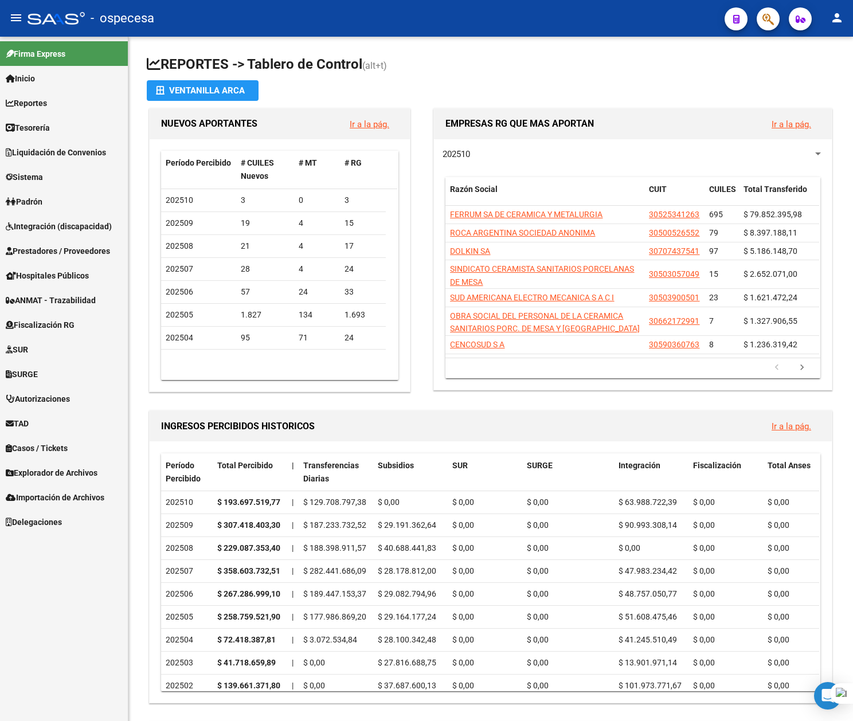
click at [53, 225] on span "Integración (discapacidad)" at bounding box center [59, 226] width 106 height 13
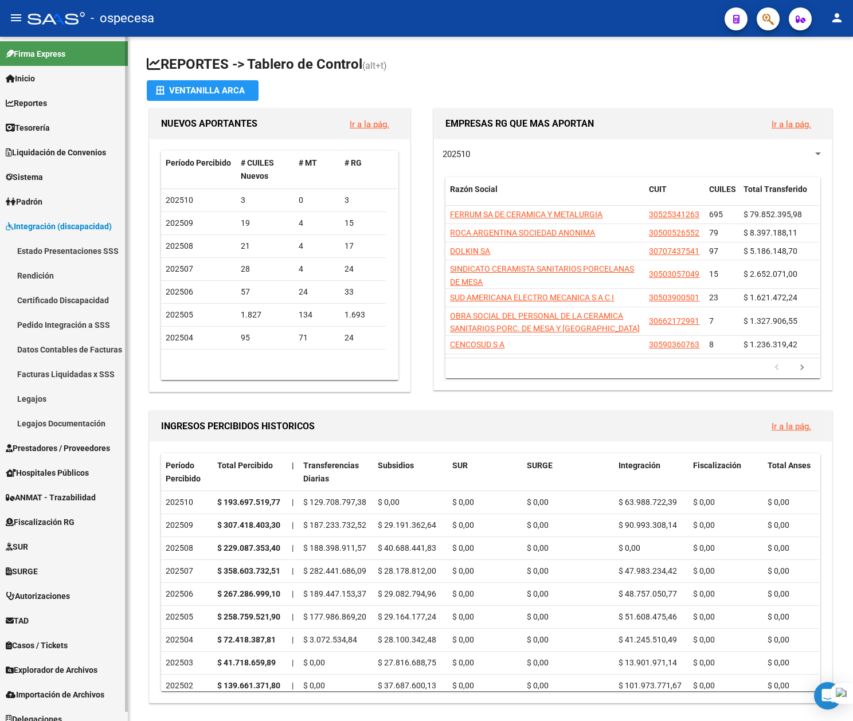
click at [53, 224] on span "Integración (discapacidad)" at bounding box center [59, 226] width 106 height 13
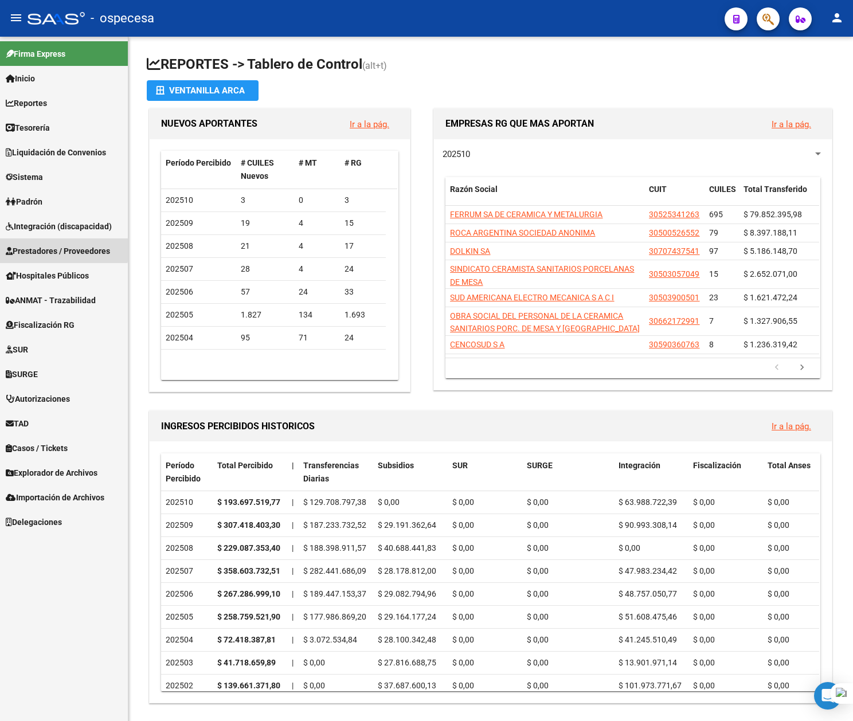
click at [50, 245] on span "Prestadores / Proveedores" at bounding box center [58, 251] width 104 height 13
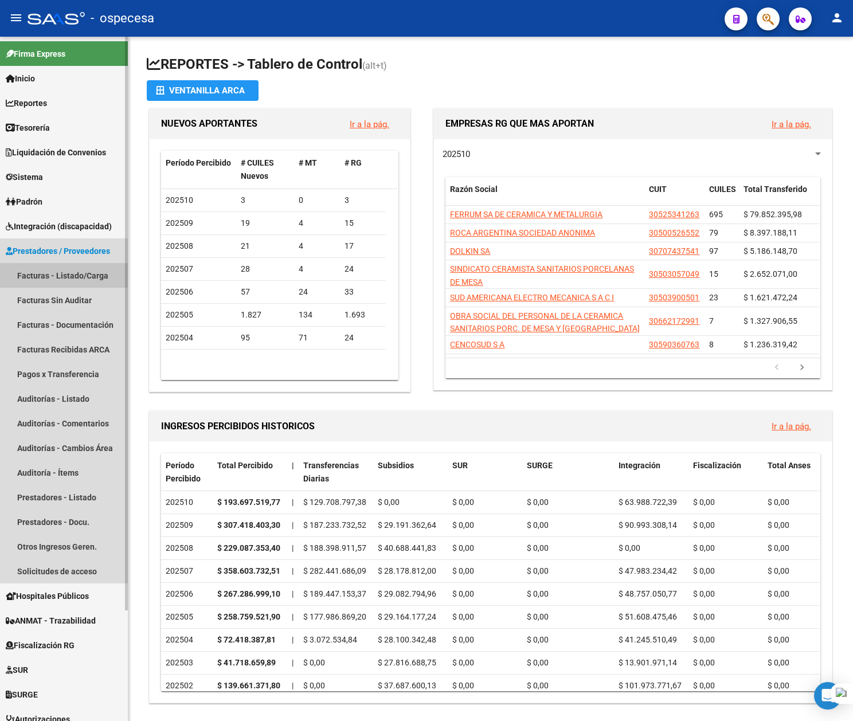
click at [46, 271] on link "Facturas - Listado/Carga" at bounding box center [64, 275] width 128 height 25
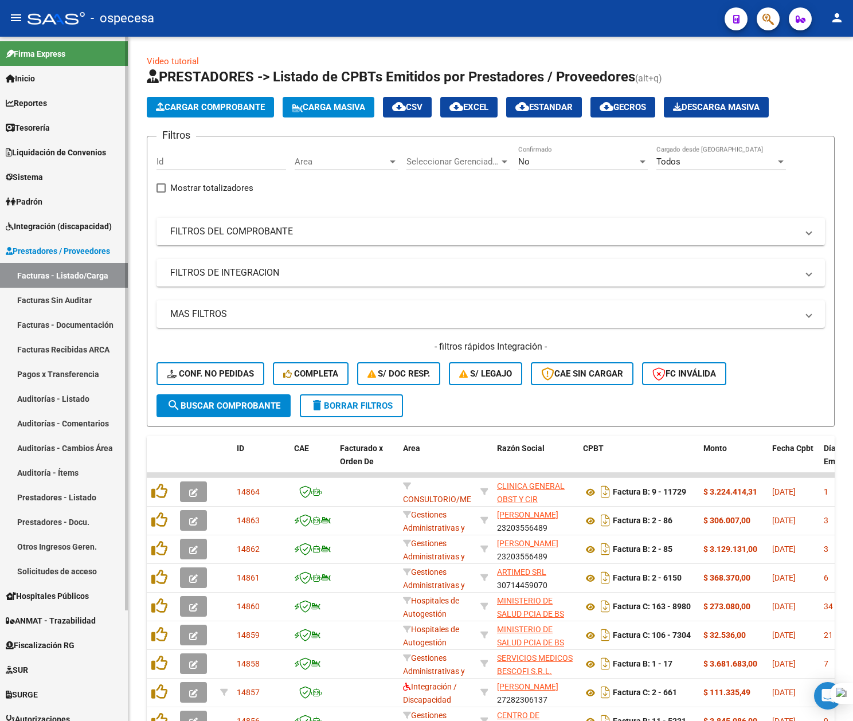
click at [44, 247] on span "Prestadores / Proveedores" at bounding box center [58, 251] width 104 height 13
